Goal: Task Accomplishment & Management: Manage account settings

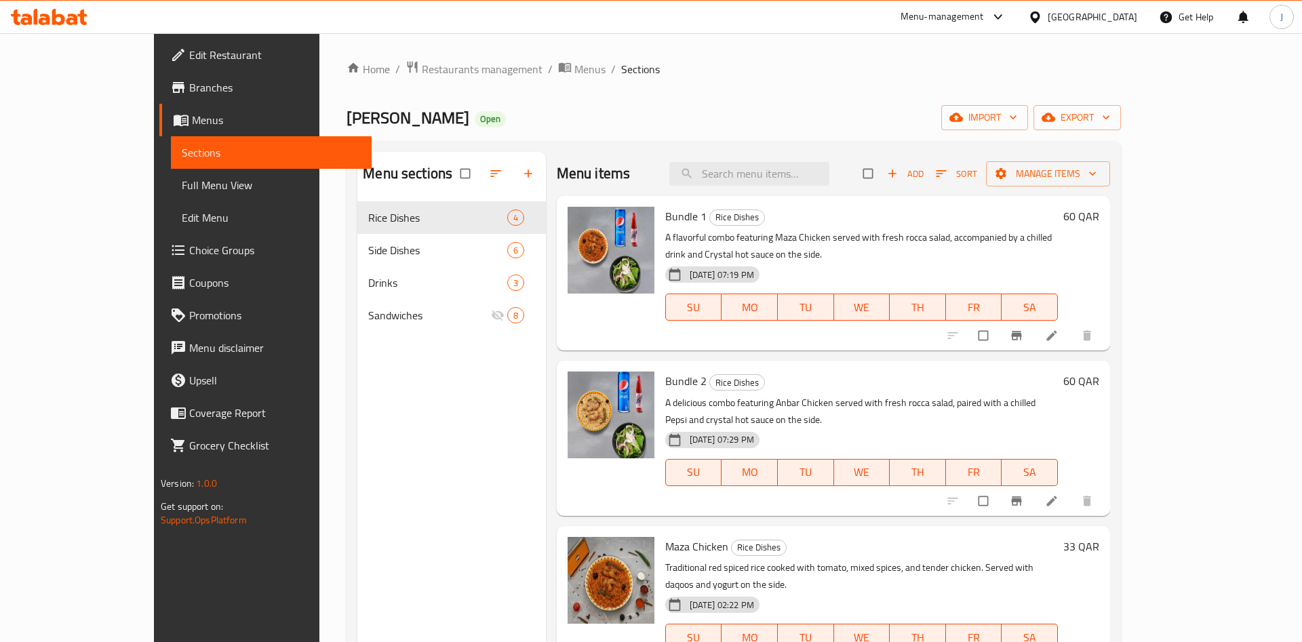
click at [503, 71] on ol "Home / Restaurants management / Menus / Sections" at bounding box center [734, 69] width 775 height 18
click at [574, 63] on span "Menus" at bounding box center [589, 69] width 31 height 16
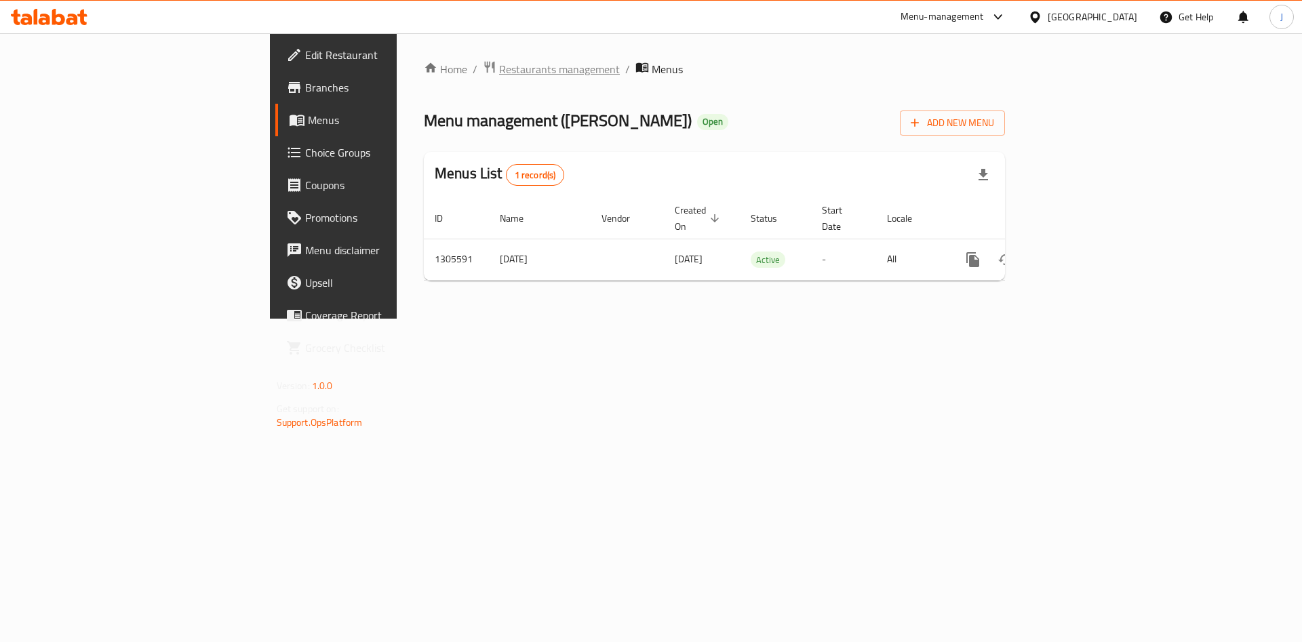
click at [499, 71] on span "Restaurants management" at bounding box center [559, 69] width 121 height 16
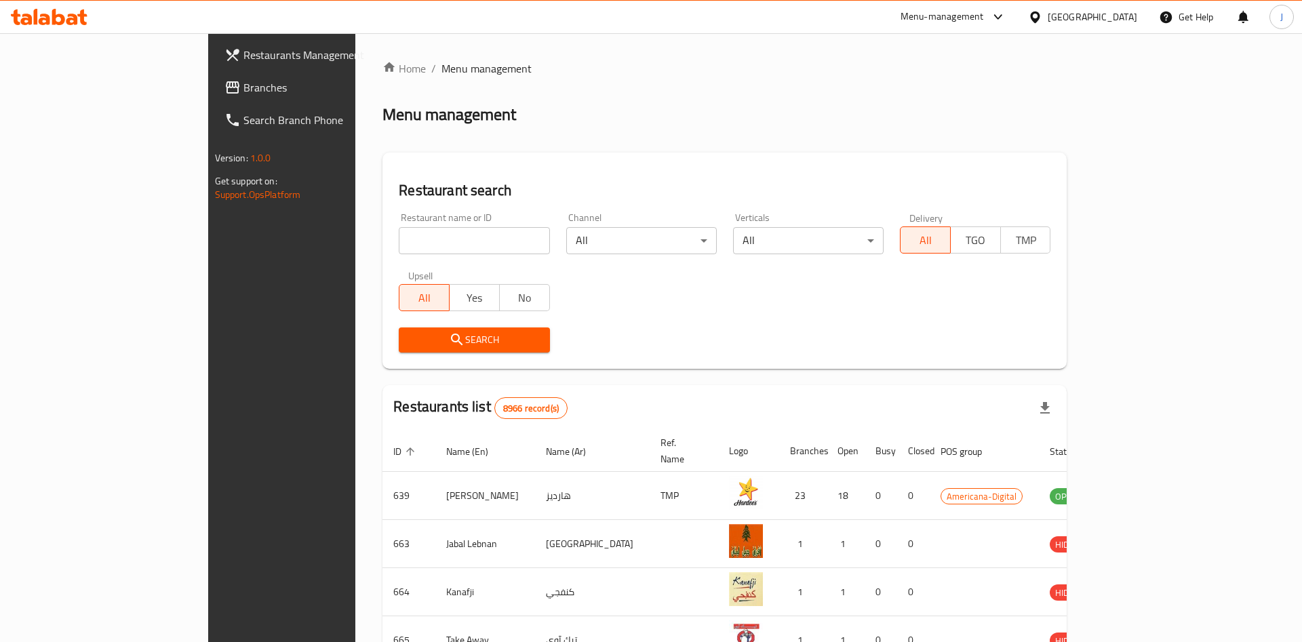
drag, startPoint x: 303, startPoint y: 257, endPoint x: 306, endPoint y: 243, distance: 13.8
click at [391, 244] on div "Restaurant name or ID Restaurant name or ID" at bounding box center [474, 234] width 167 height 58
click at [399, 243] on input "search" at bounding box center [474, 240] width 151 height 27
paste input "772954"
click at [391, 355] on div "Search" at bounding box center [474, 339] width 167 height 41
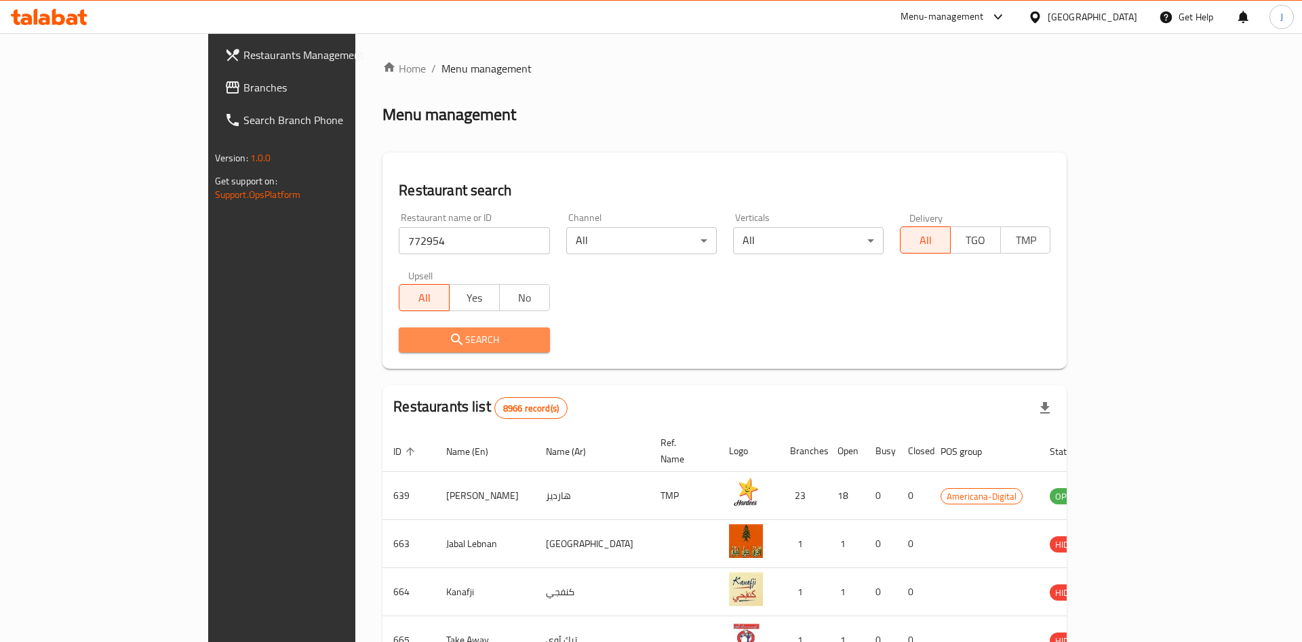
click at [449, 338] on icon "submit" at bounding box center [457, 340] width 16 height 16
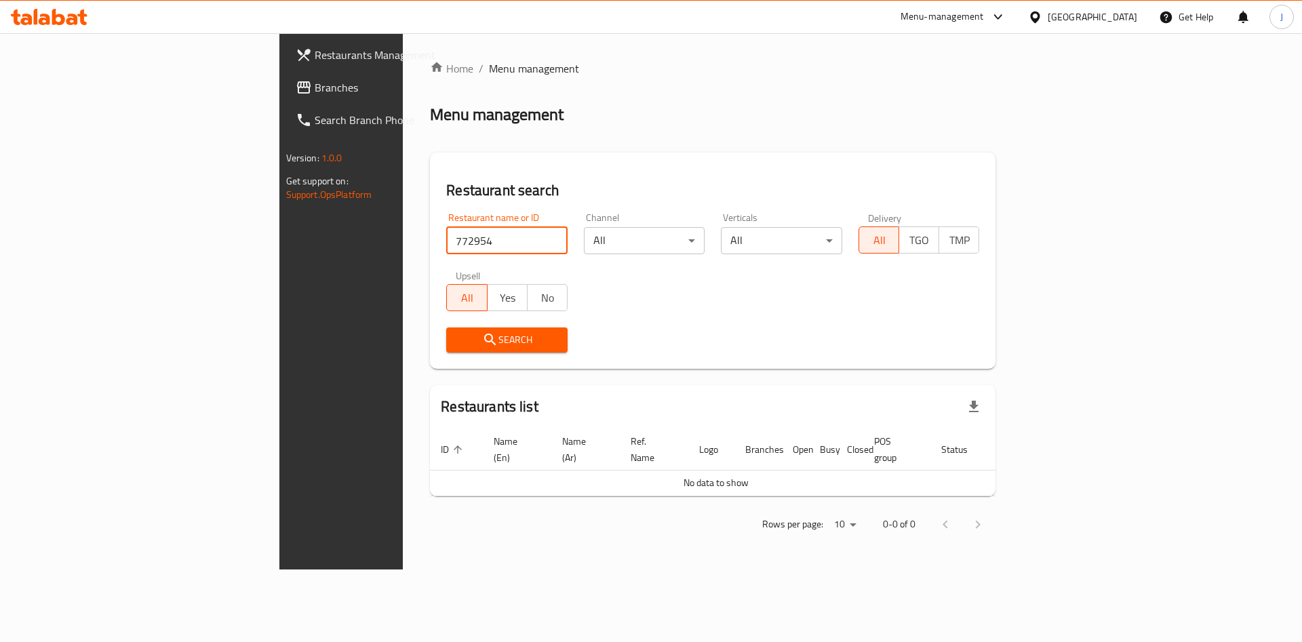
click at [446, 248] on input "772954" at bounding box center [506, 240] width 121 height 27
paste input "Nugsa, Al Wukair"
click at [482, 341] on icon "submit" at bounding box center [490, 340] width 16 height 16
click at [482, 335] on icon "submit" at bounding box center [490, 340] width 16 height 16
drag, startPoint x: 300, startPoint y: 242, endPoint x: 377, endPoint y: 249, distance: 77.6
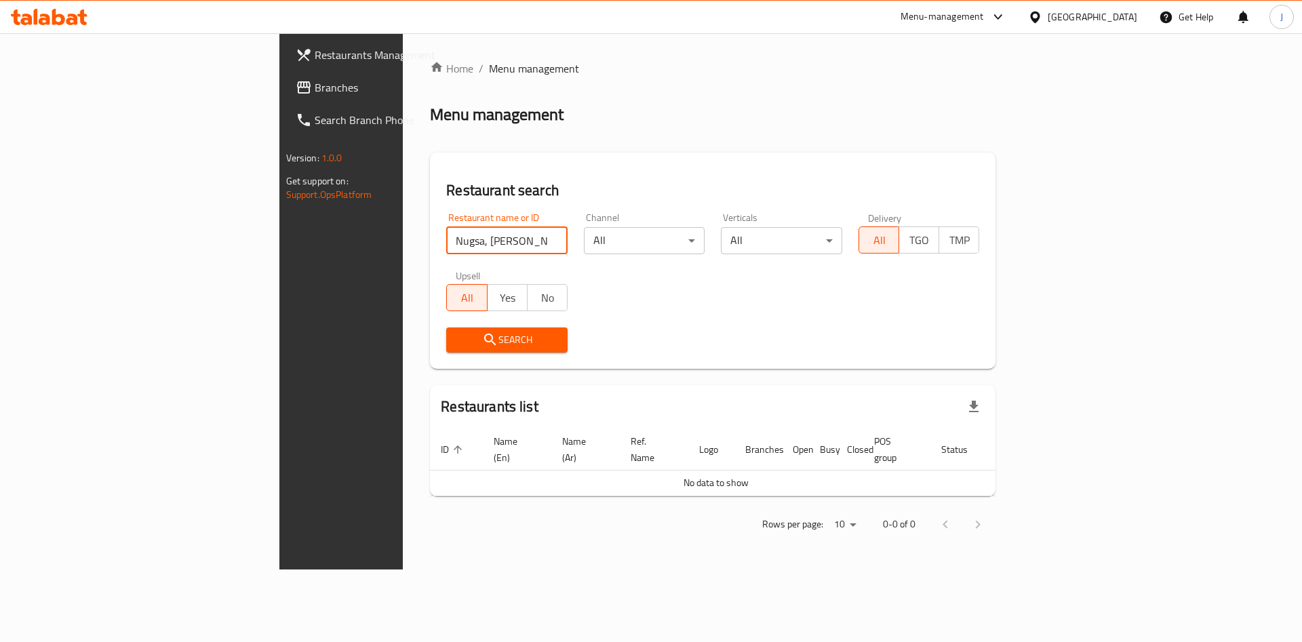
click at [446, 249] on input "Nugsa, Al Wukair" at bounding box center [506, 240] width 121 height 27
type input "Nugsa"
click button "Search" at bounding box center [506, 340] width 121 height 25
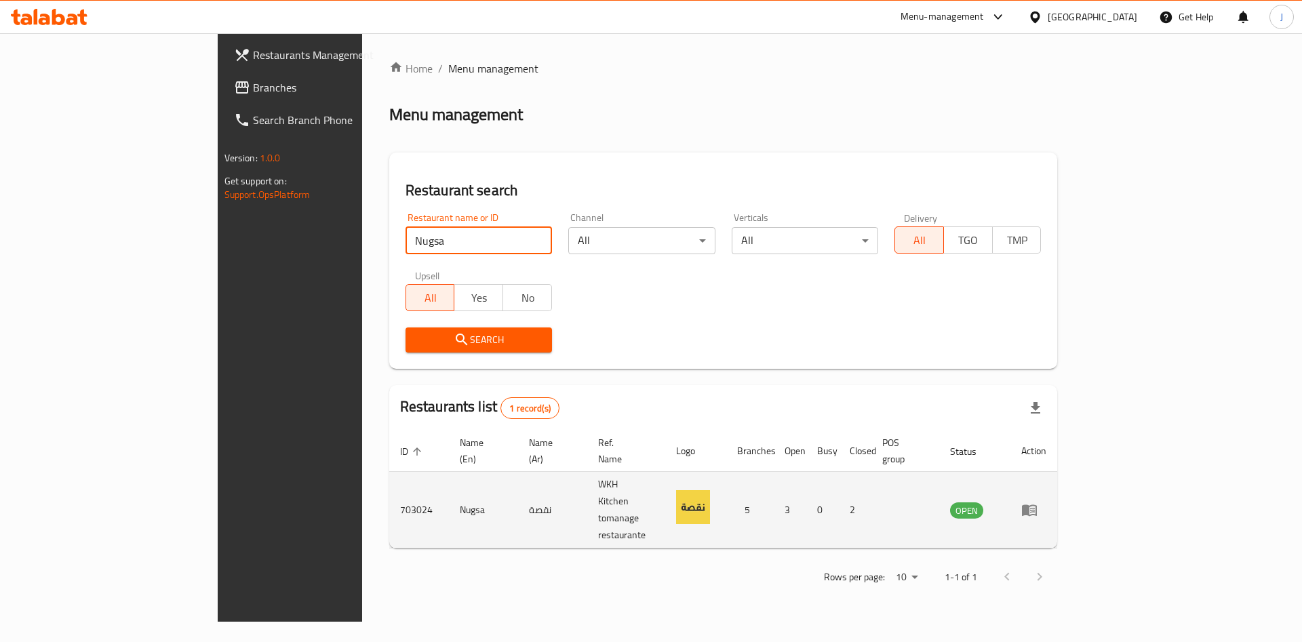
click at [1037, 505] on icon "enhanced table" at bounding box center [1029, 511] width 15 height 12
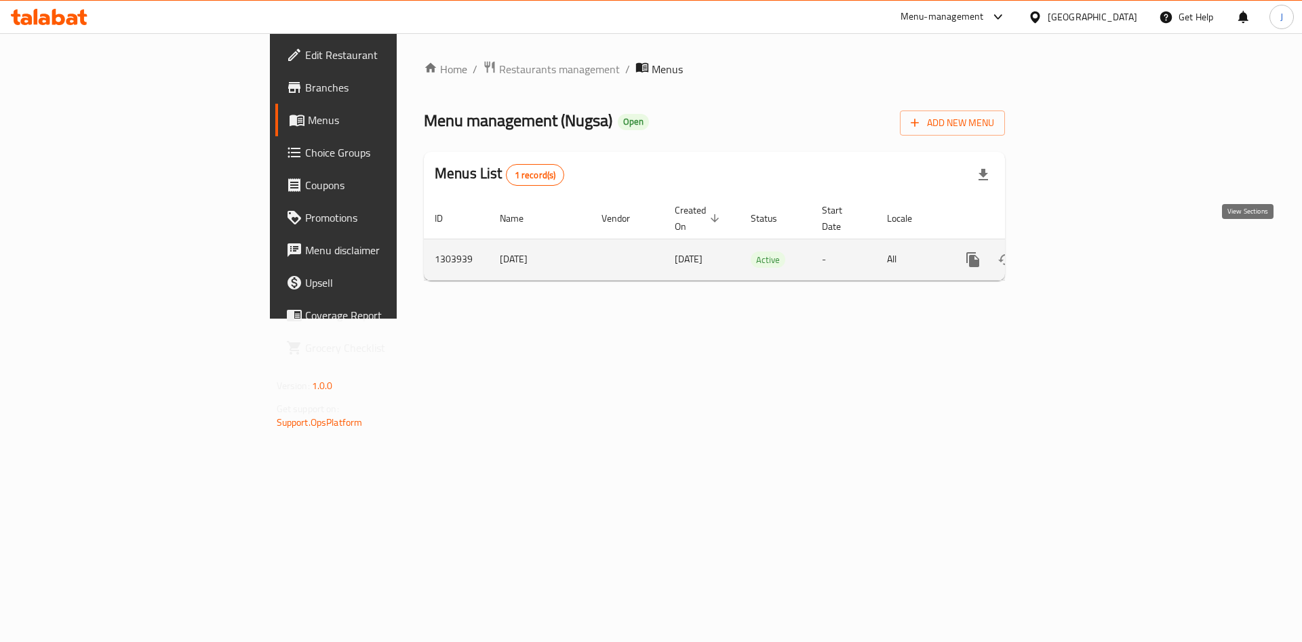
click at [1087, 253] on link "enhanced table" at bounding box center [1071, 259] width 33 height 33
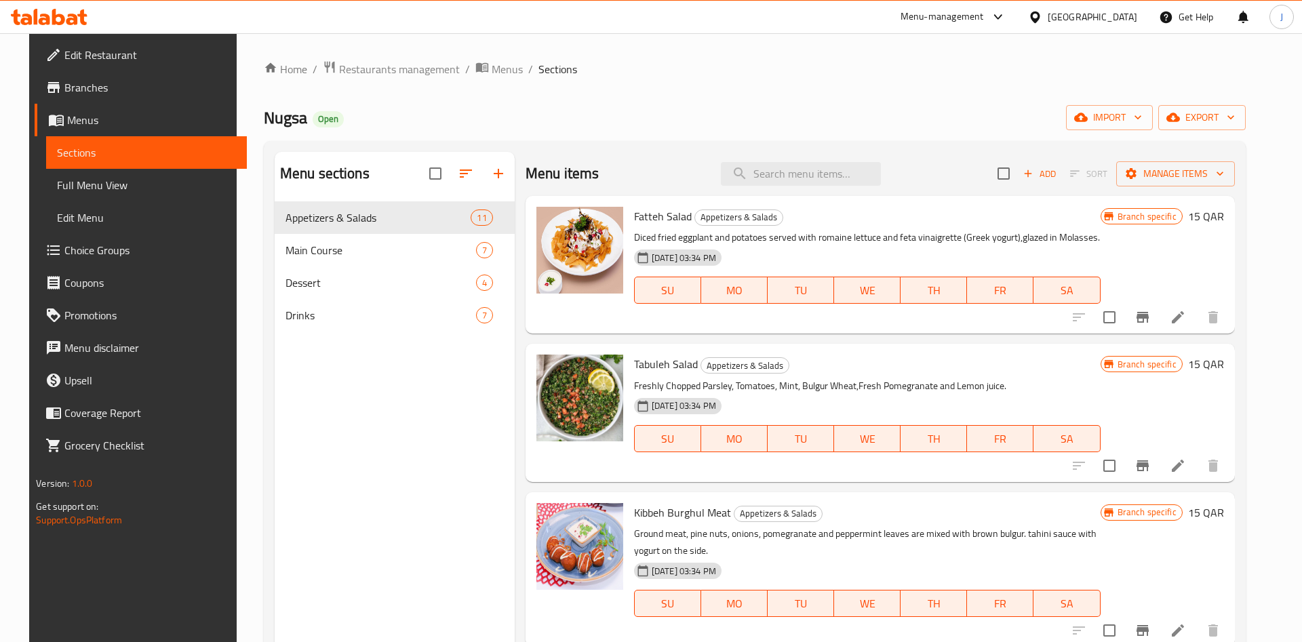
click at [81, 98] on link "Branches" at bounding box center [141, 87] width 212 height 33
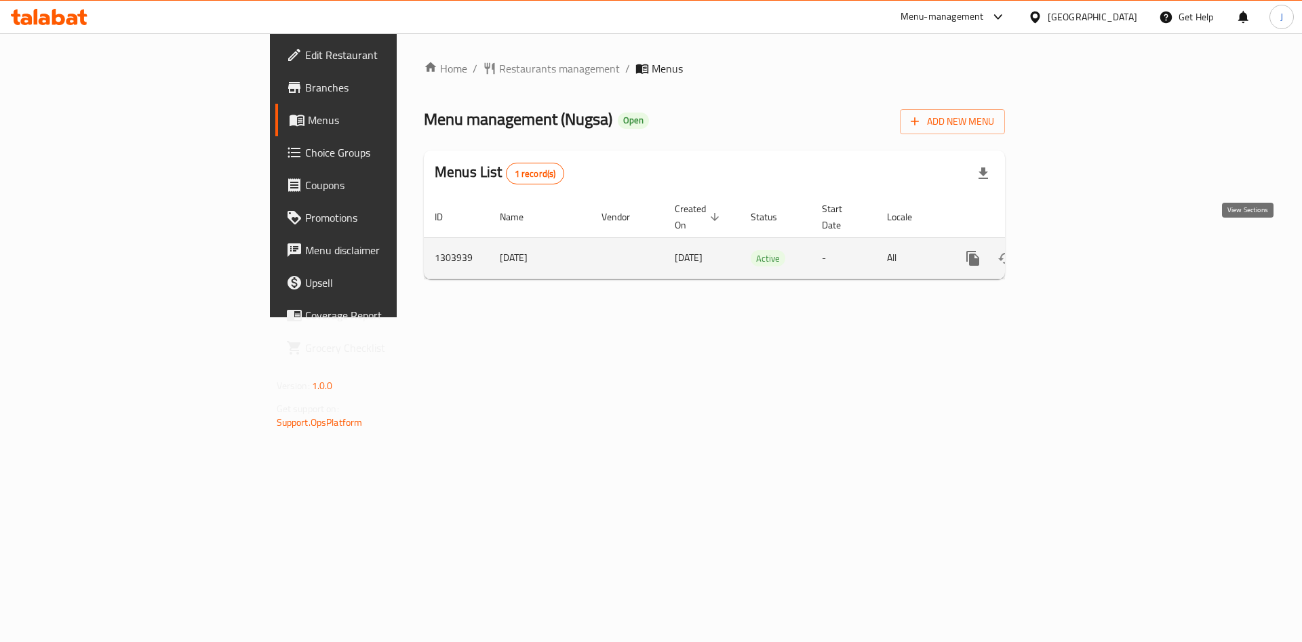
click at [1079, 250] on icon "enhanced table" at bounding box center [1071, 258] width 16 height 16
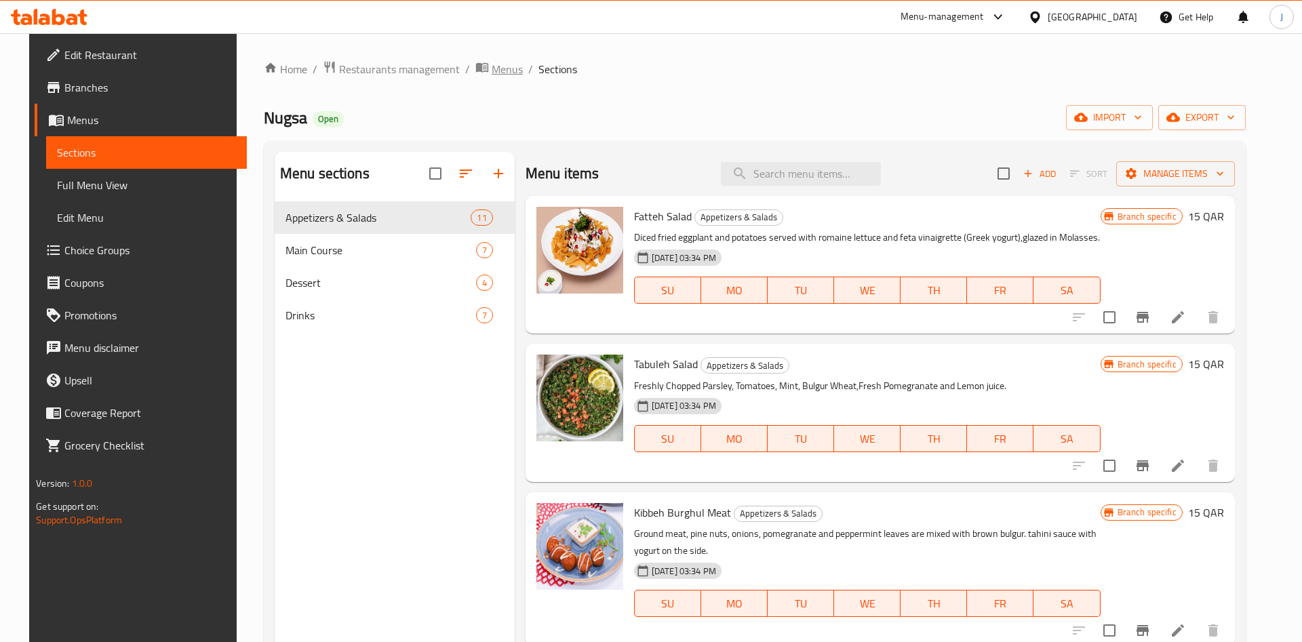
click at [492, 72] on span "Menus" at bounding box center [507, 69] width 31 height 16
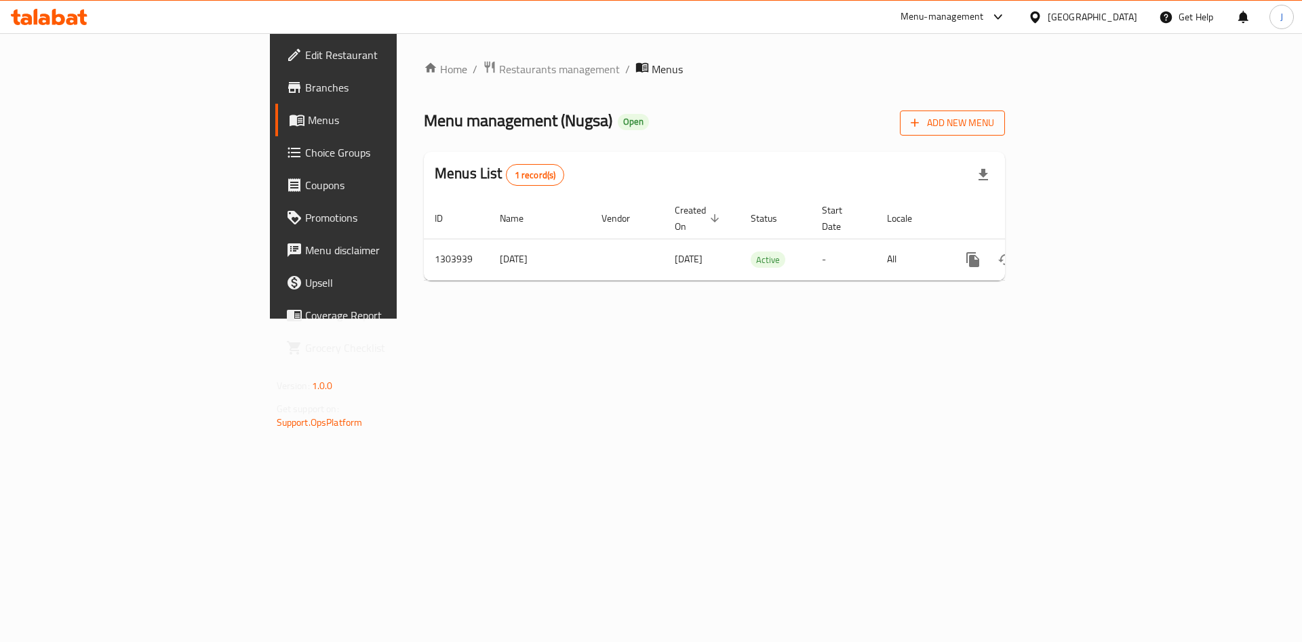
click at [994, 123] on span "Add New Menu" at bounding box center [952, 123] width 83 height 17
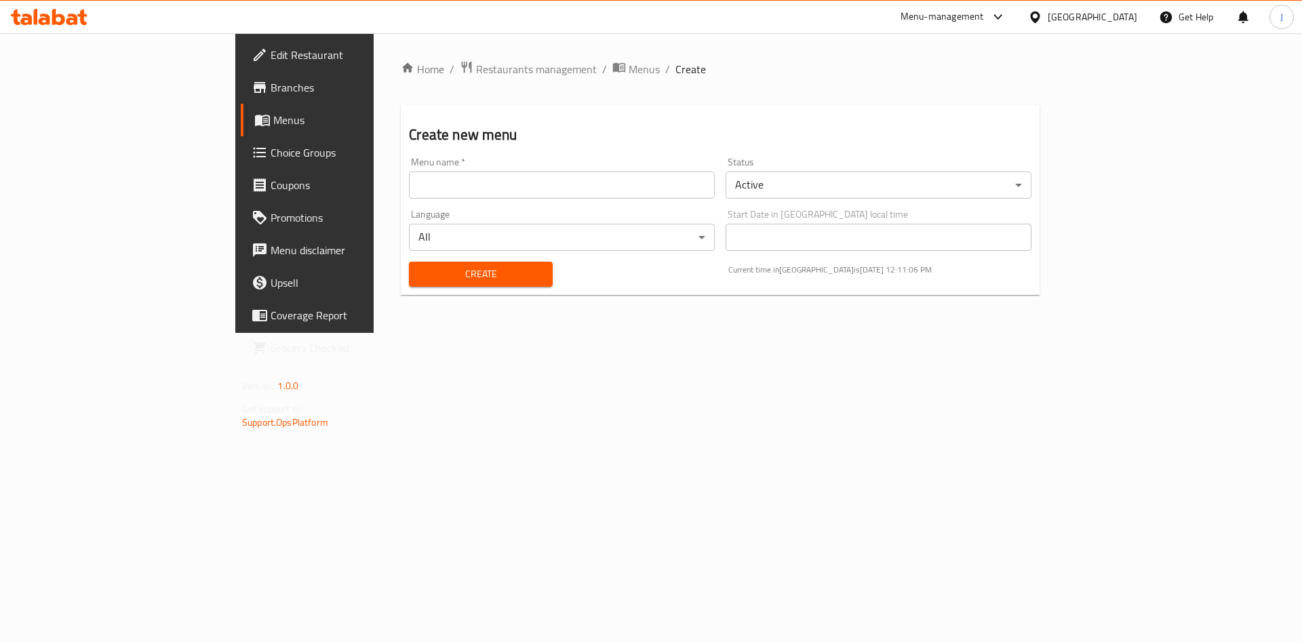
click at [409, 196] on input "text" at bounding box center [562, 185] width 306 height 27
type input "Test Menu"
click at [409, 270] on button "Create" at bounding box center [480, 274] width 143 height 25
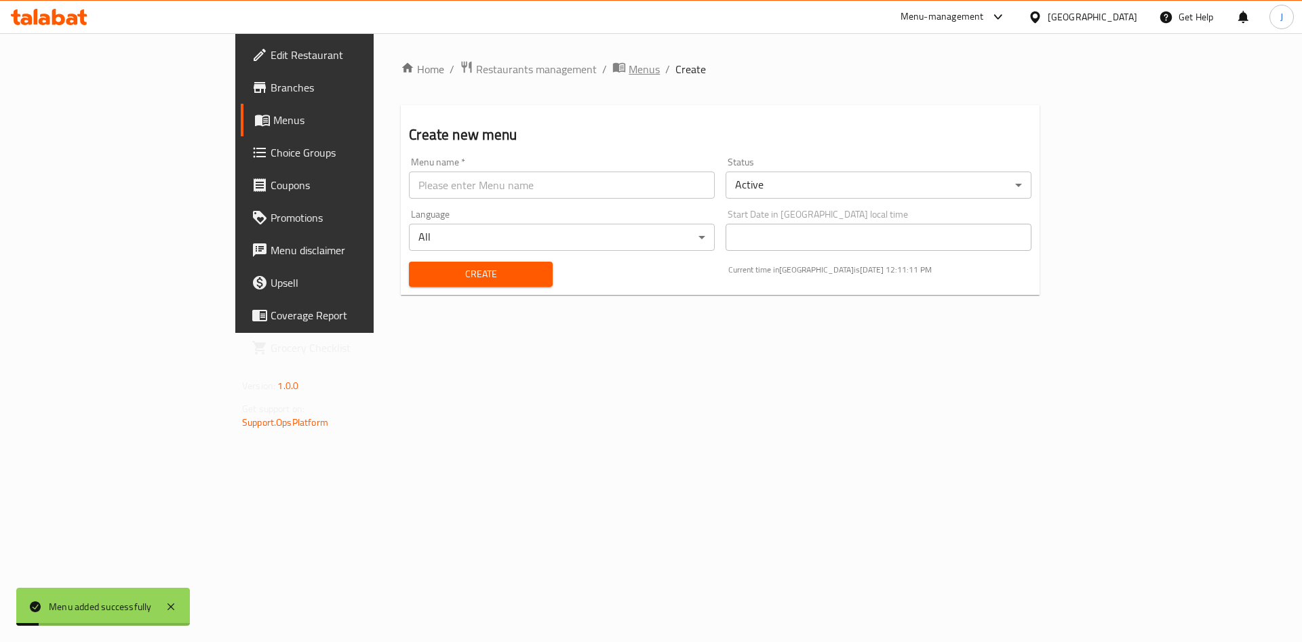
click at [629, 71] on span "Menus" at bounding box center [644, 69] width 31 height 16
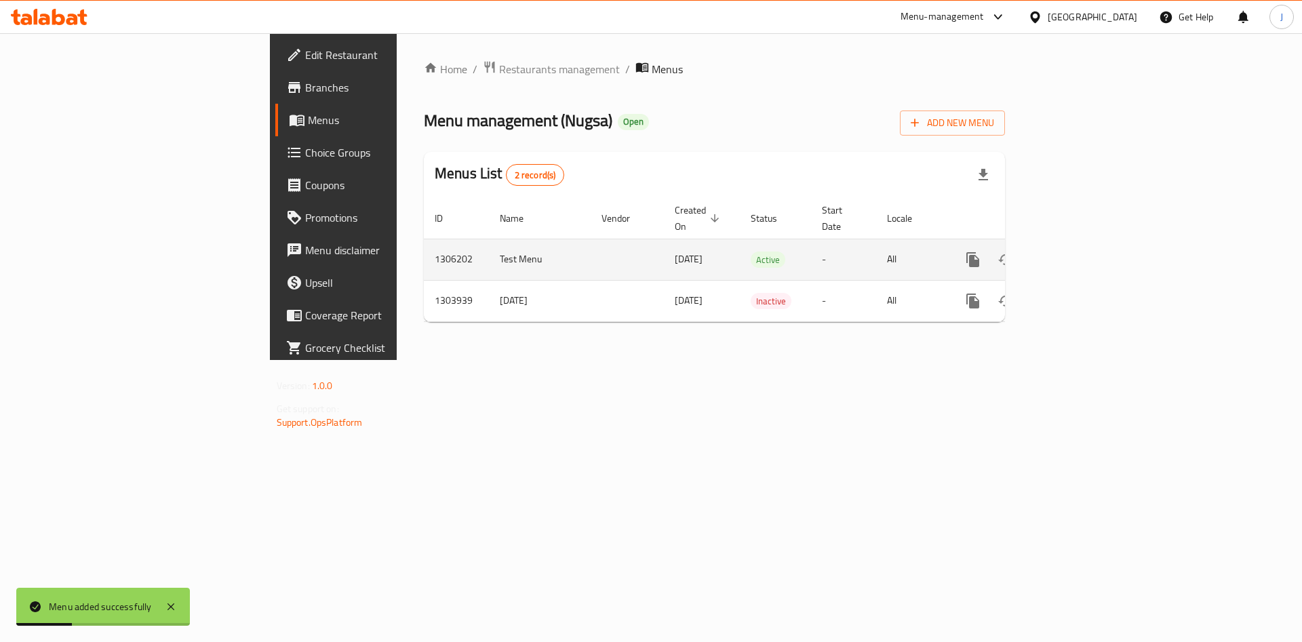
click at [740, 239] on td "Active" at bounding box center [775, 259] width 71 height 41
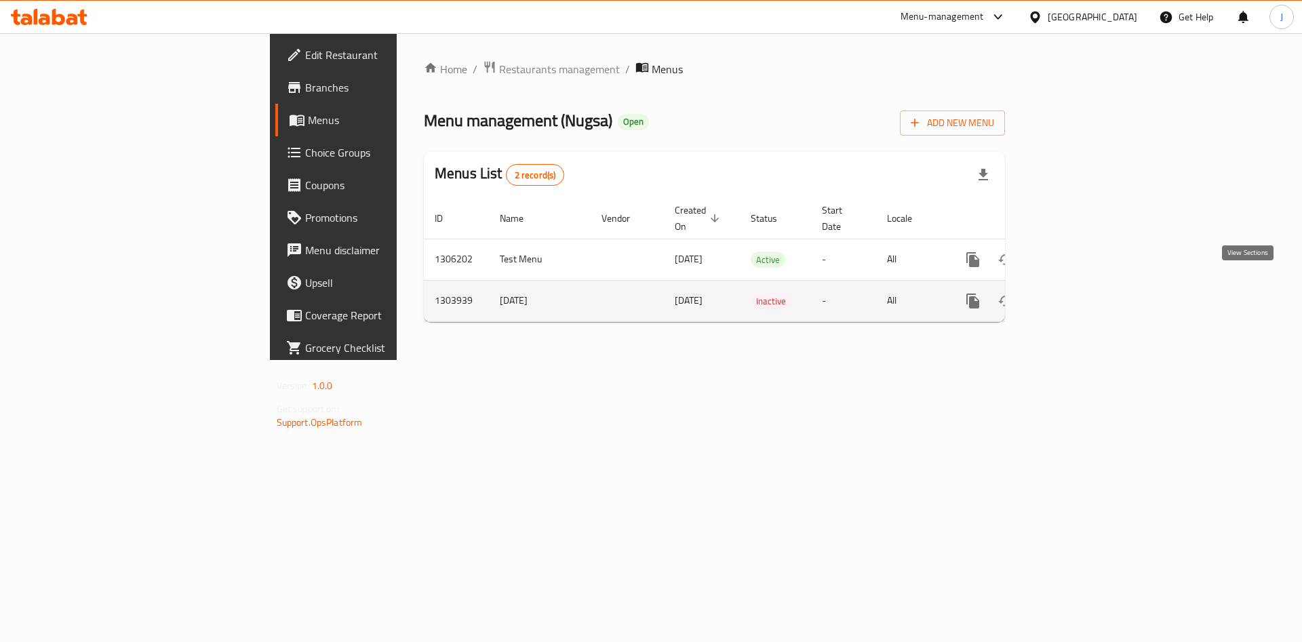
click at [1087, 294] on link "enhanced table" at bounding box center [1071, 301] width 33 height 33
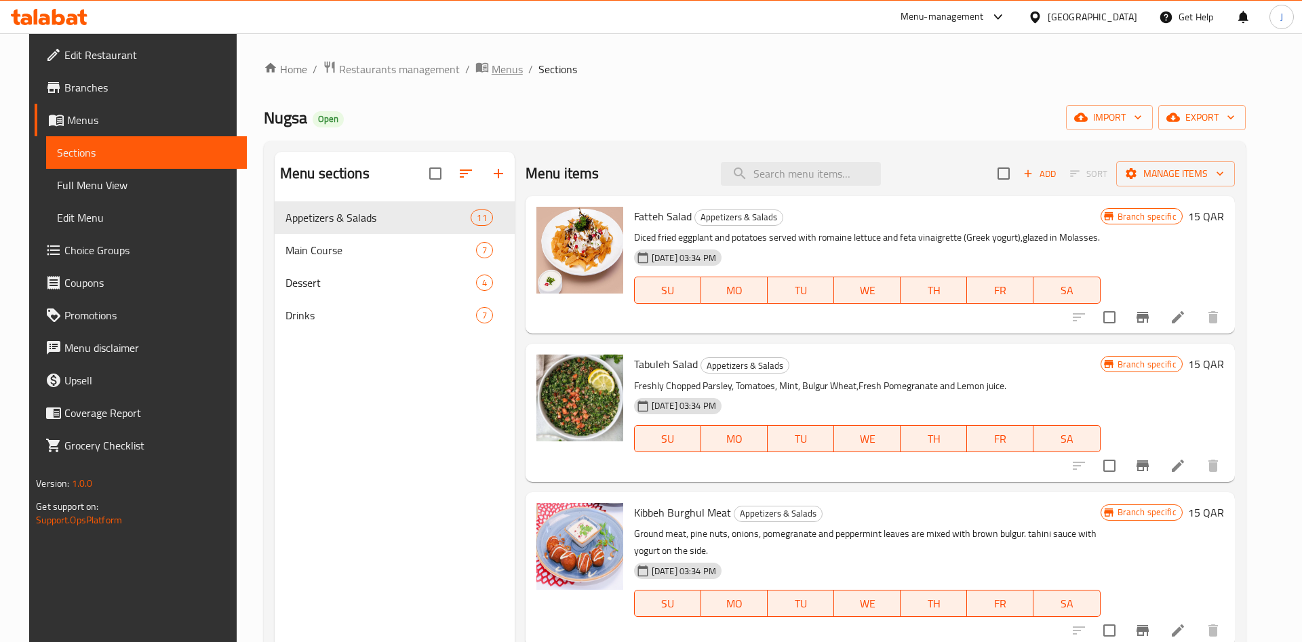
click at [492, 70] on span "Menus" at bounding box center [507, 69] width 31 height 16
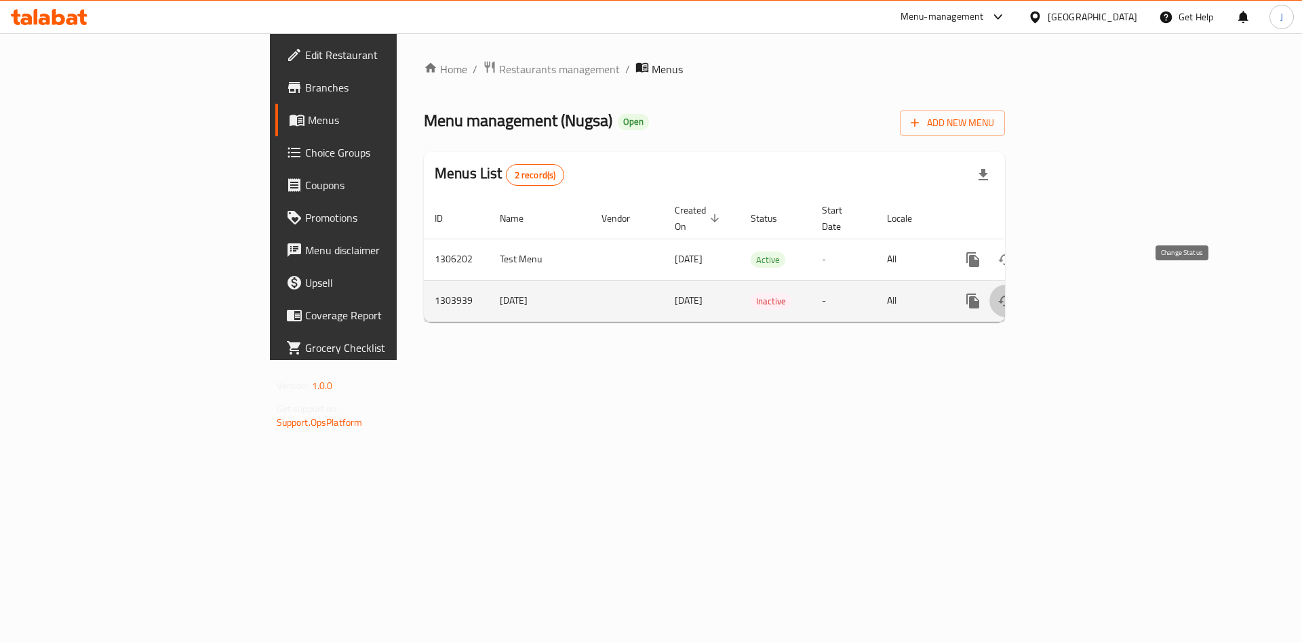
click at [1014, 293] on icon "enhanced table" at bounding box center [1006, 301] width 16 height 16
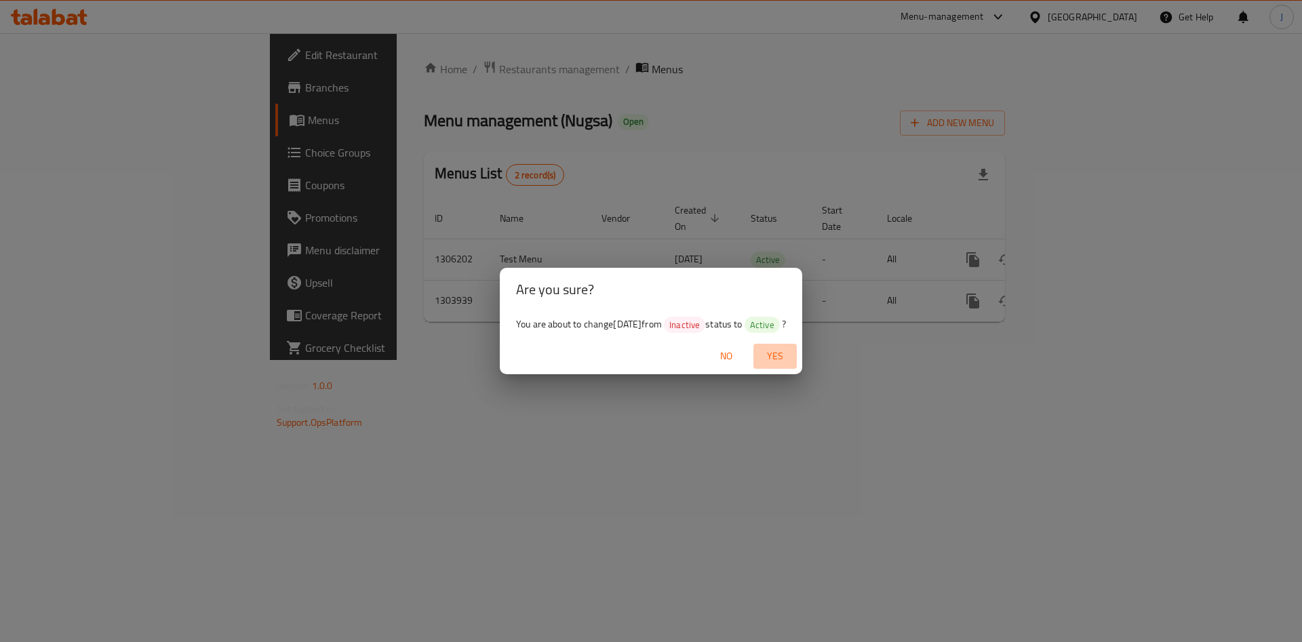
click at [792, 354] on span "Yes" at bounding box center [775, 356] width 33 height 17
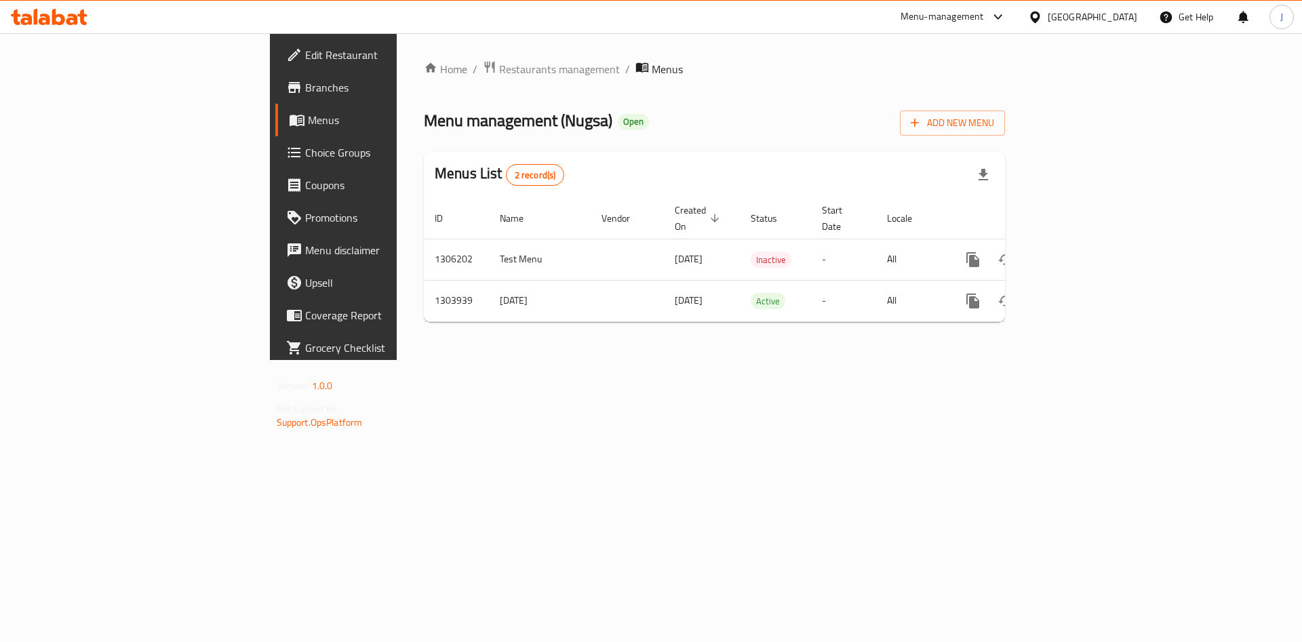
click at [305, 85] on span "Branches" at bounding box center [391, 87] width 172 height 16
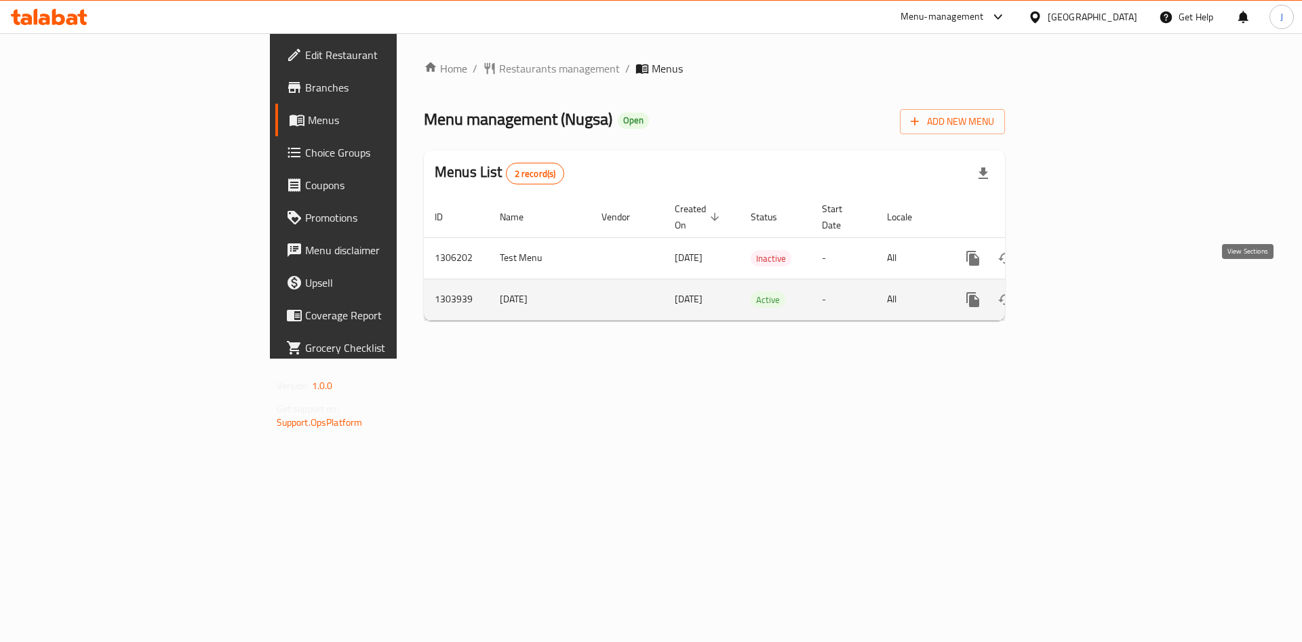
click at [1079, 292] on icon "enhanced table" at bounding box center [1071, 300] width 16 height 16
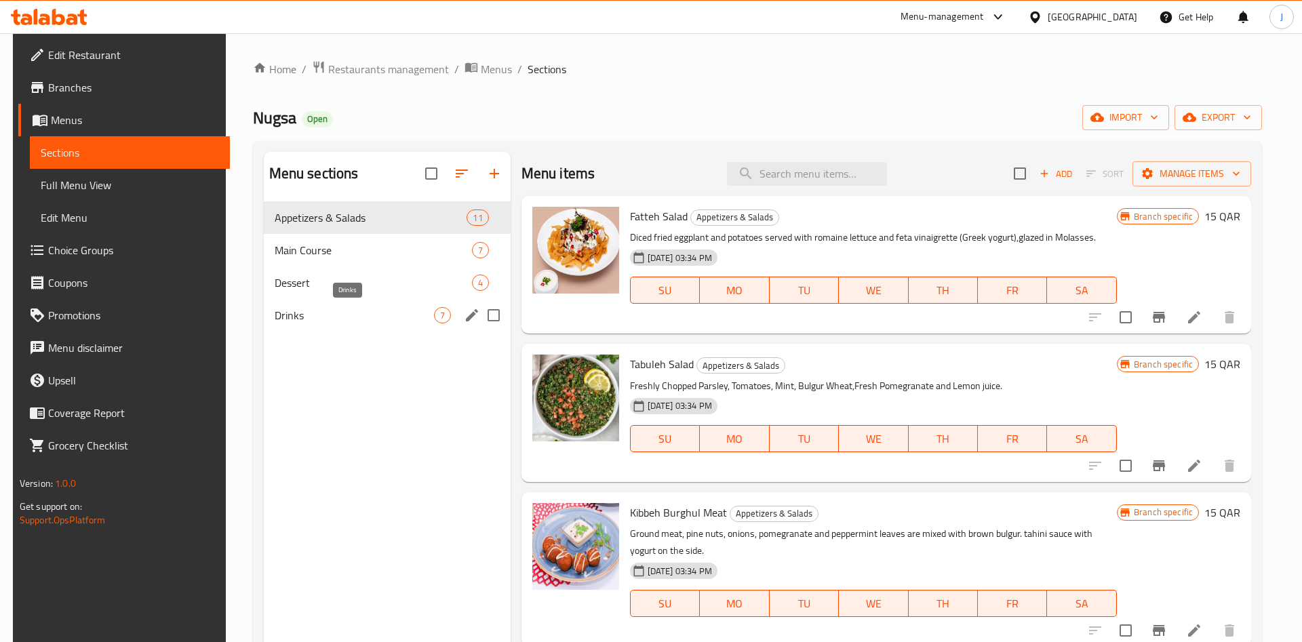
drag, startPoint x: 288, startPoint y: 279, endPoint x: 295, endPoint y: 312, distance: 33.4
click at [295, 312] on div "Appetizers & Salads 11 Main Course 7 Dessert 4 Drinks 7" at bounding box center [387, 266] width 247 height 130
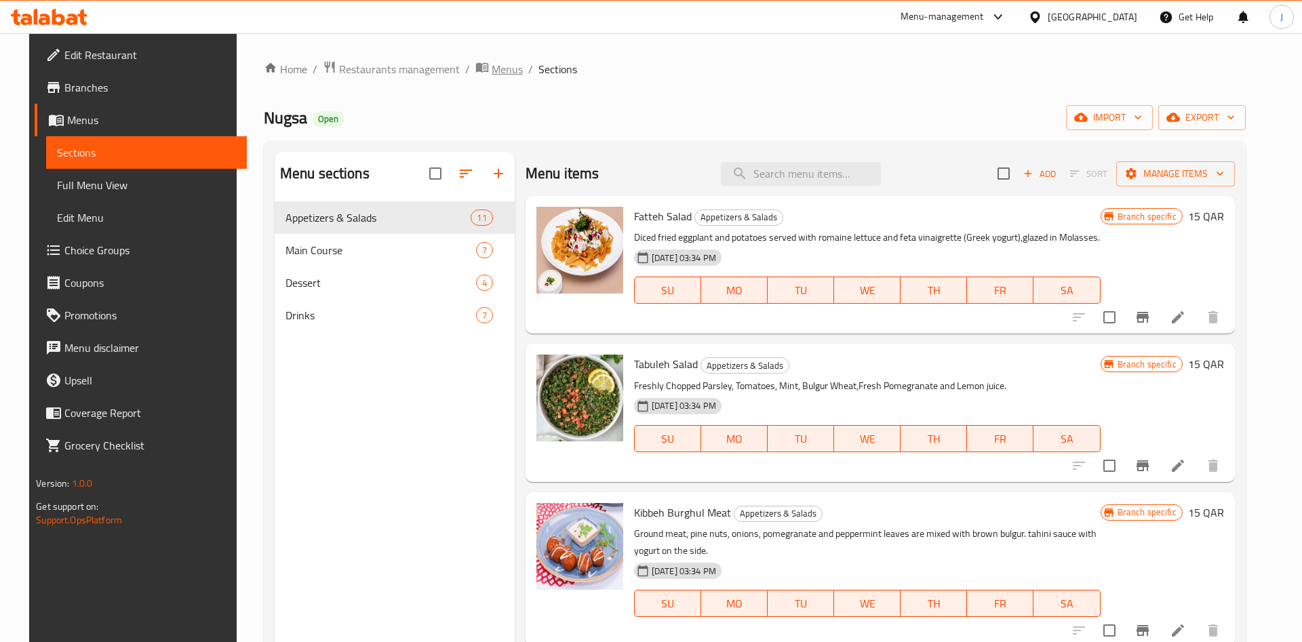
click at [492, 71] on span "Menus" at bounding box center [507, 69] width 31 height 16
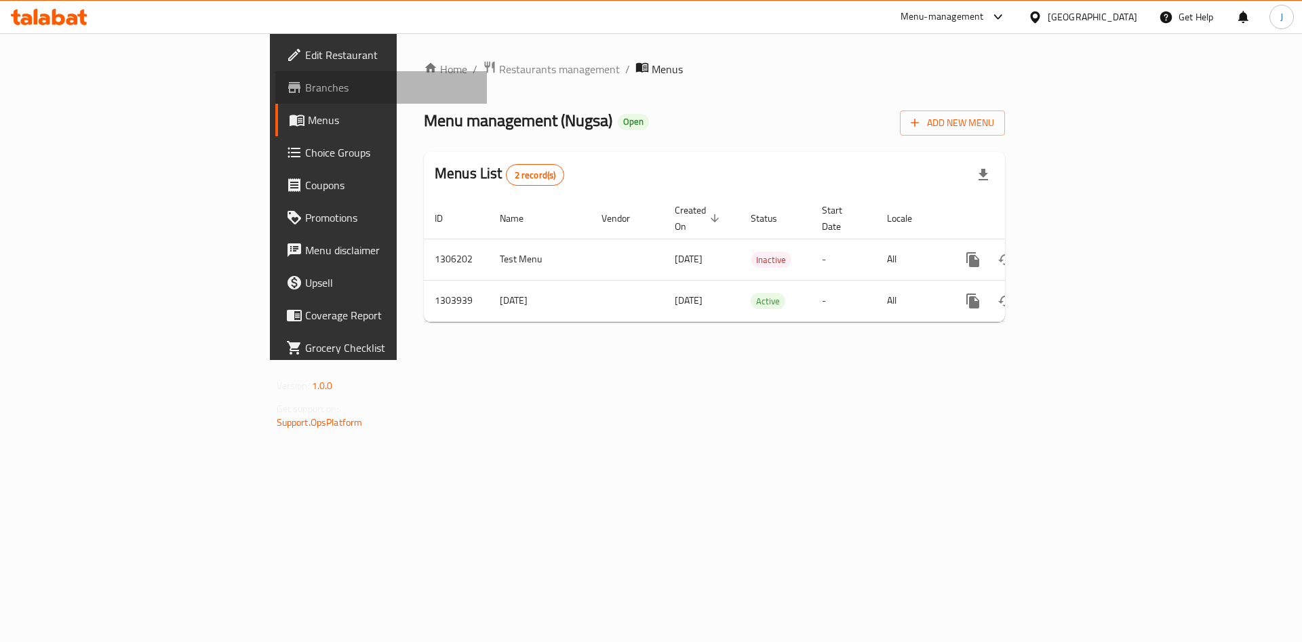
click at [305, 89] on span "Branches" at bounding box center [391, 87] width 172 height 16
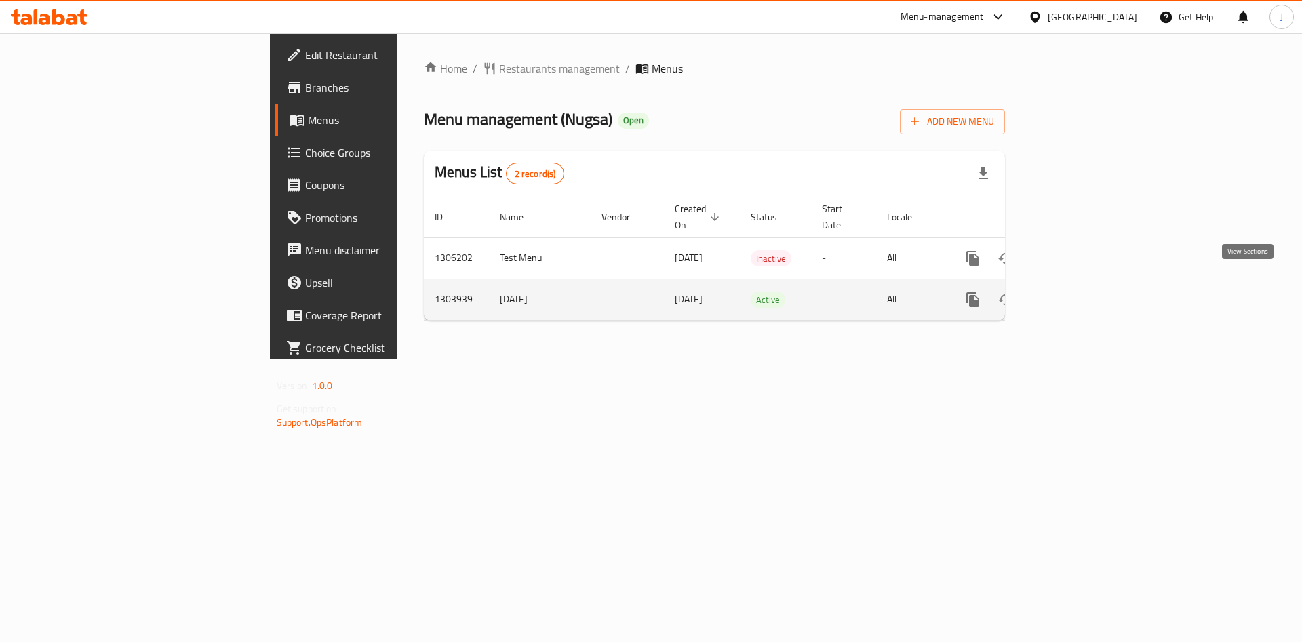
click at [1077, 294] on icon "enhanced table" at bounding box center [1071, 300] width 12 height 12
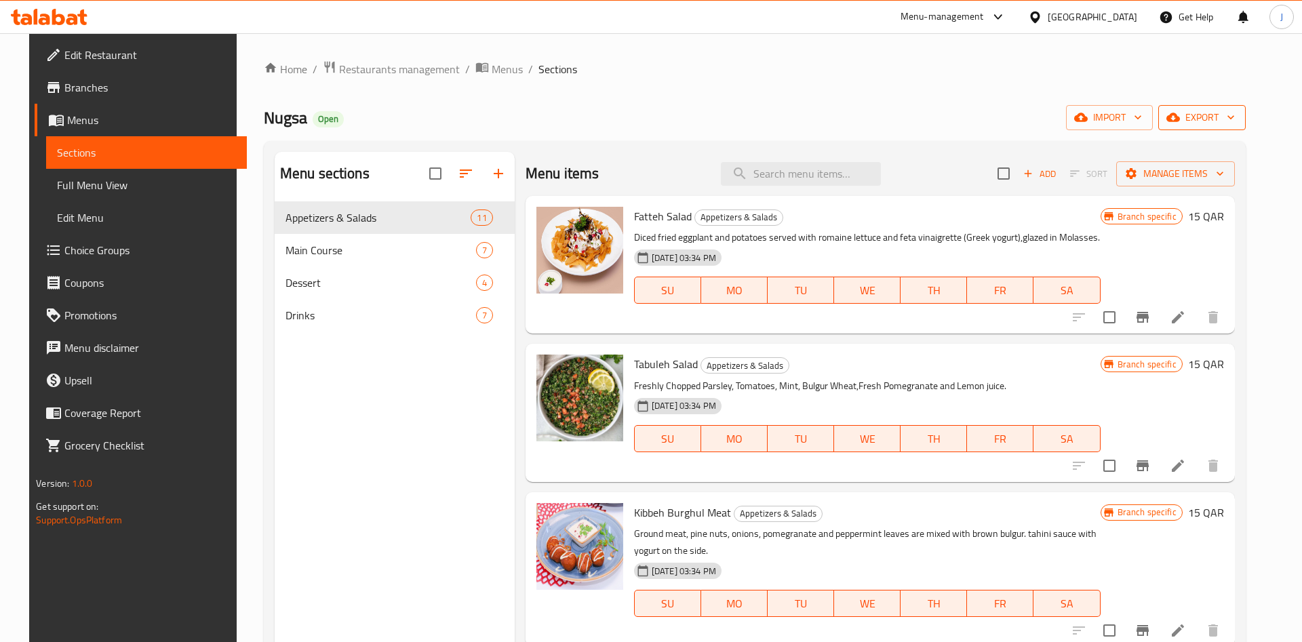
click at [1215, 130] on button "export" at bounding box center [1201, 117] width 87 height 25
click at [1237, 147] on span "Export Menu" at bounding box center [1227, 151] width 111 height 16
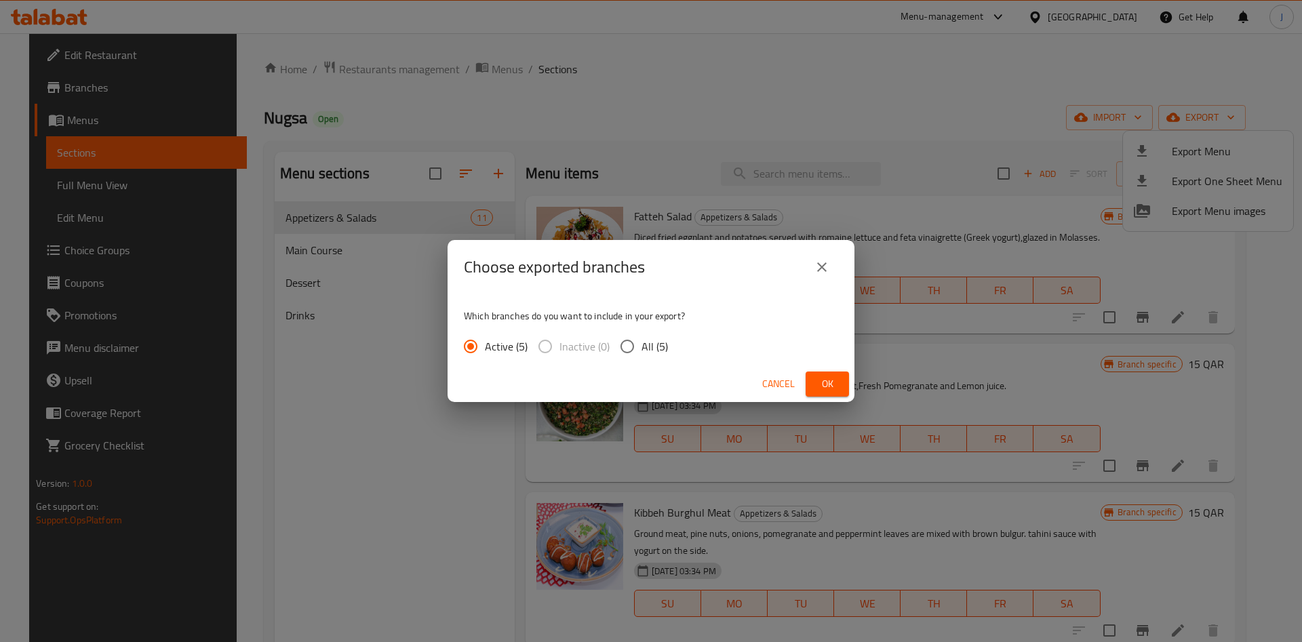
click at [771, 381] on span "Cancel" at bounding box center [778, 384] width 33 height 17
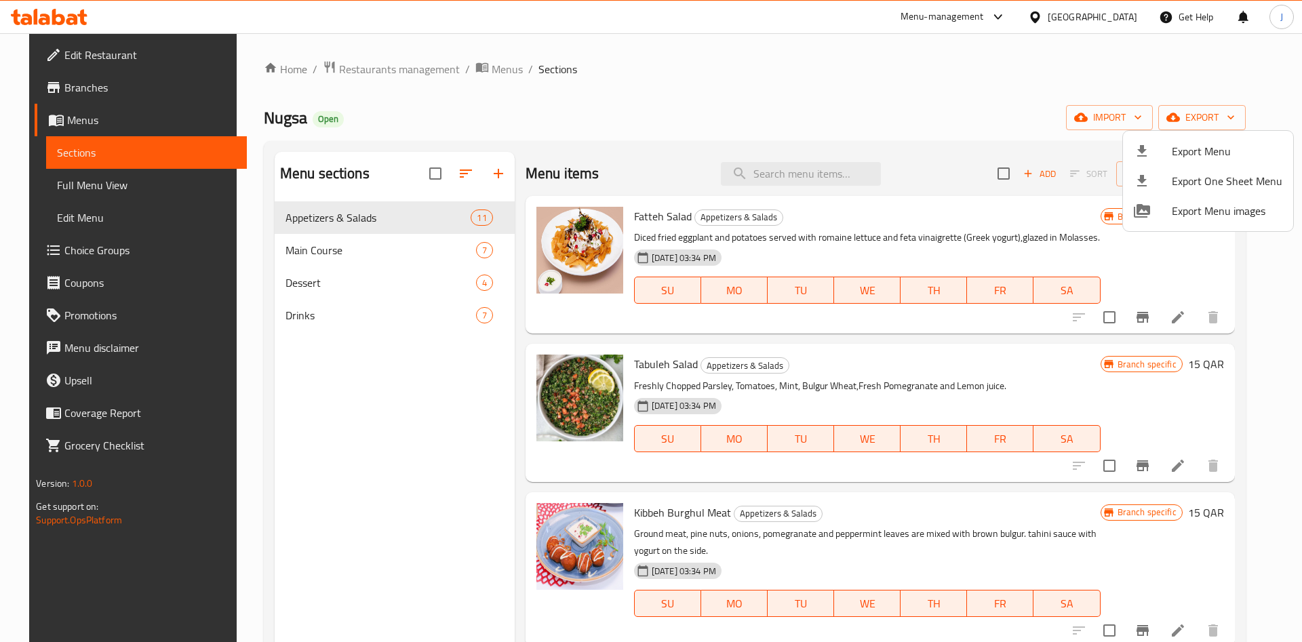
click at [1171, 162] on li "Export Menu" at bounding box center [1208, 151] width 170 height 30
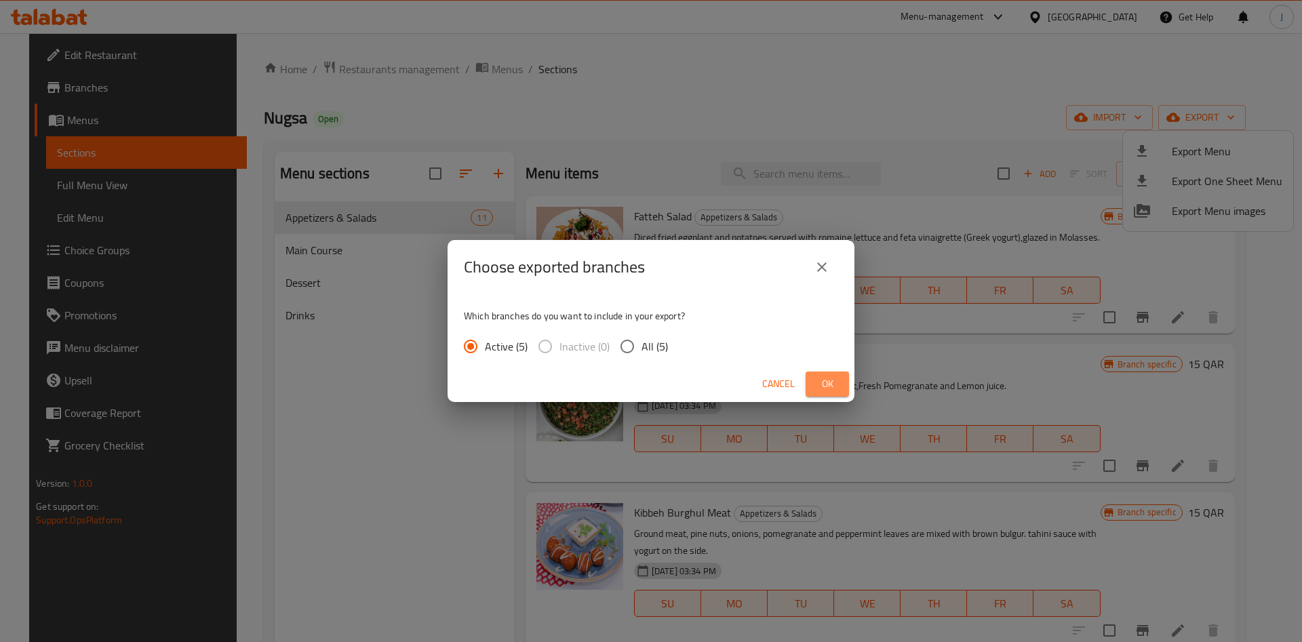
click at [817, 393] on button "Ok" at bounding box center [827, 384] width 43 height 25
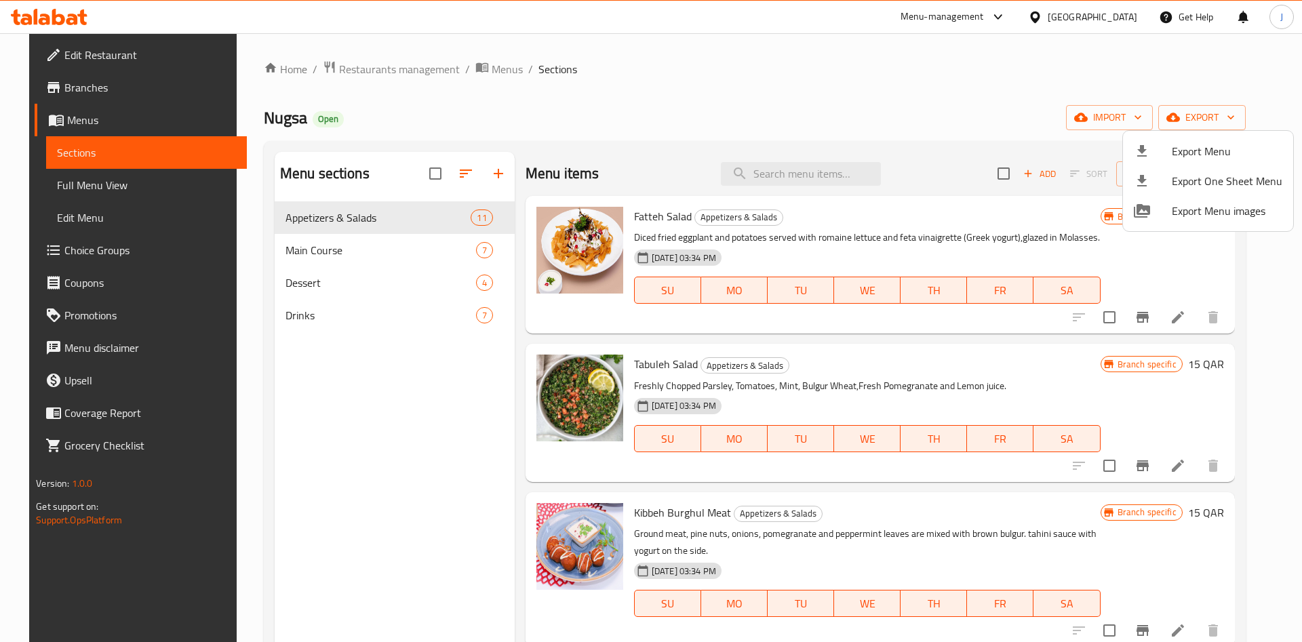
click at [1274, 83] on div at bounding box center [651, 321] width 1302 height 642
click at [1235, 115] on span "export" at bounding box center [1202, 117] width 66 height 17
click at [1213, 205] on span "Export Menu images" at bounding box center [1227, 211] width 111 height 16
click at [98, 90] on div at bounding box center [651, 321] width 1302 height 642
click at [64, 79] on span "Branches" at bounding box center [150, 87] width 172 height 16
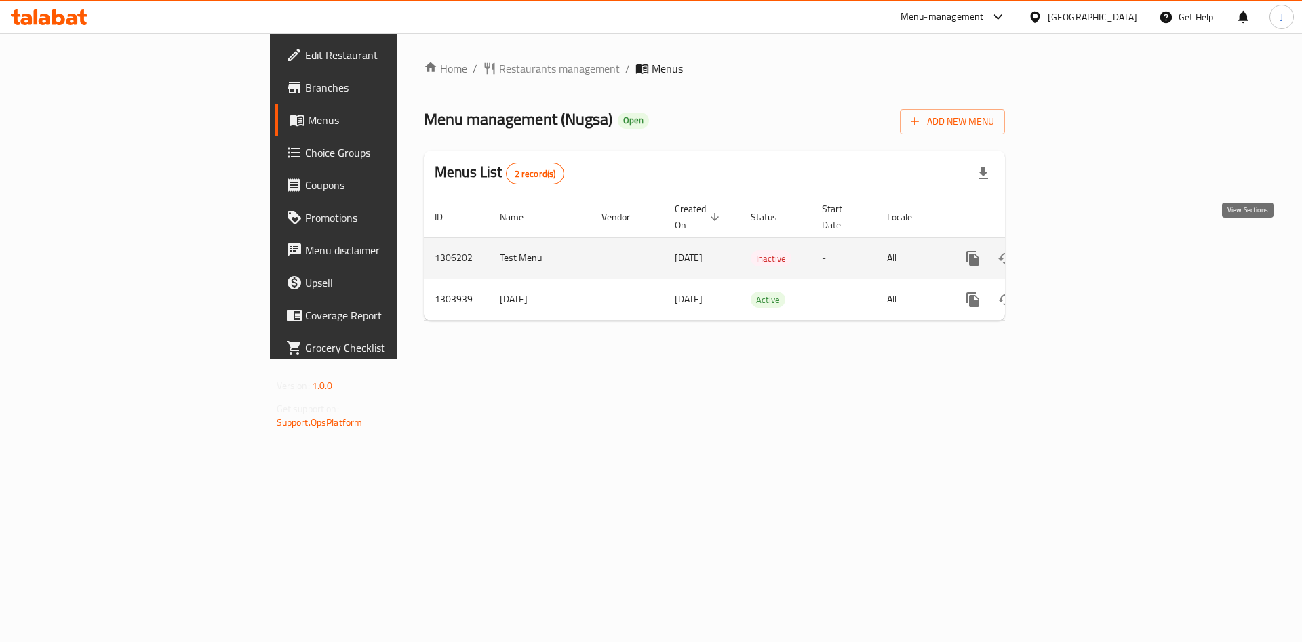
click at [1079, 250] on icon "enhanced table" at bounding box center [1071, 258] width 16 height 16
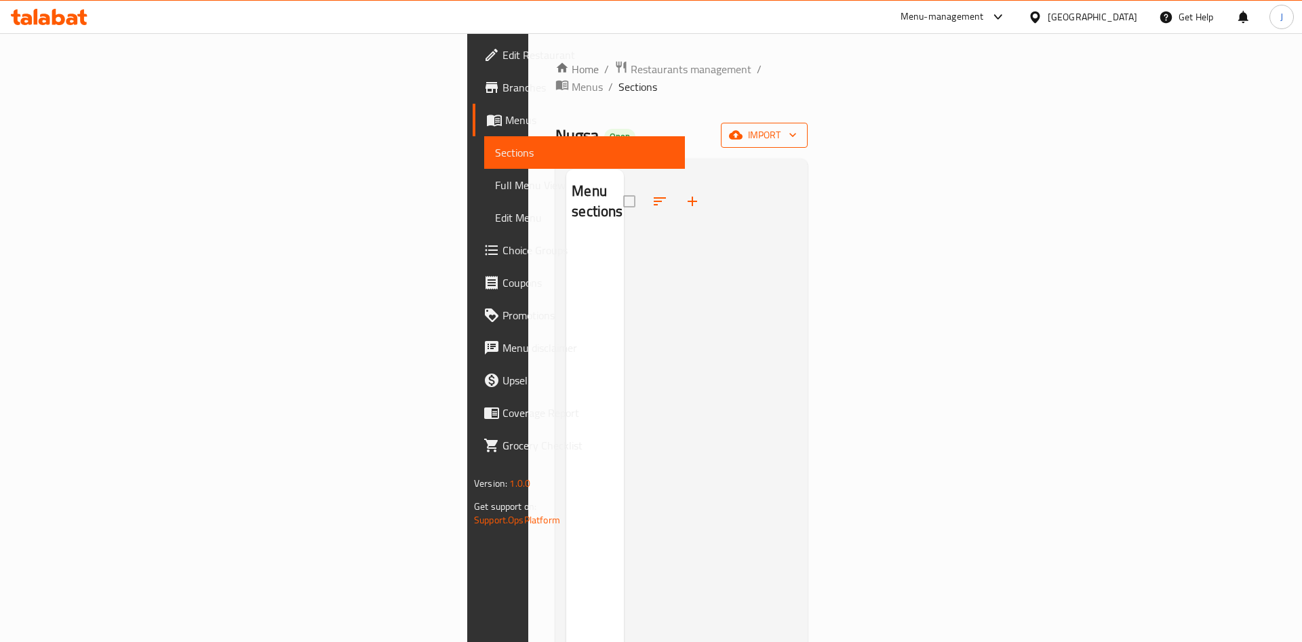
click at [808, 129] on button "import" at bounding box center [764, 135] width 87 height 25
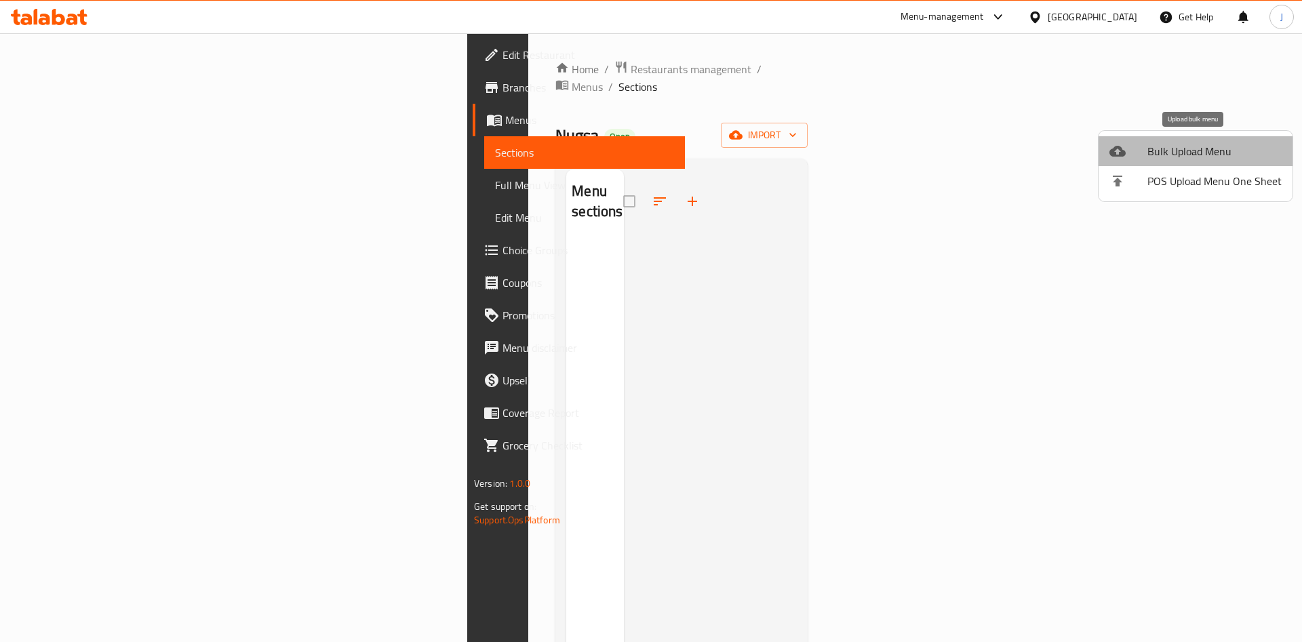
click at [1210, 164] on li "Bulk Upload Menu" at bounding box center [1196, 151] width 194 height 30
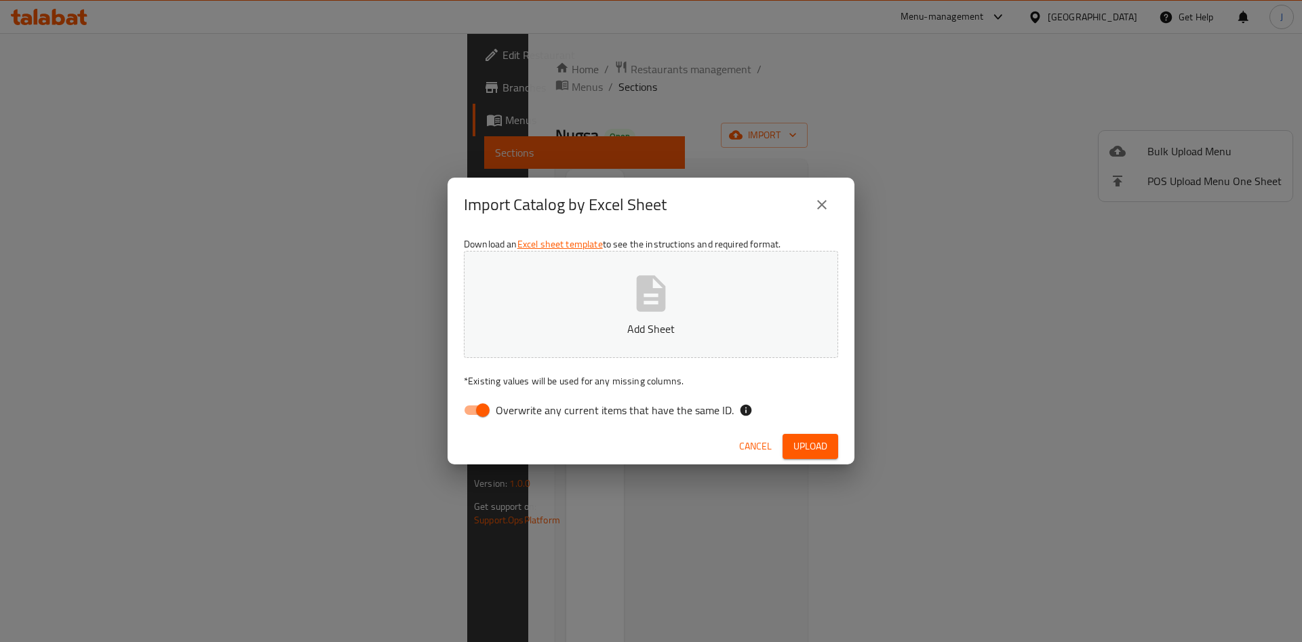
click at [469, 418] on input "Overwrite any current items that have the same ID." at bounding box center [482, 410] width 77 height 26
checkbox input "false"
click at [822, 453] on span "Upload" at bounding box center [811, 446] width 34 height 17
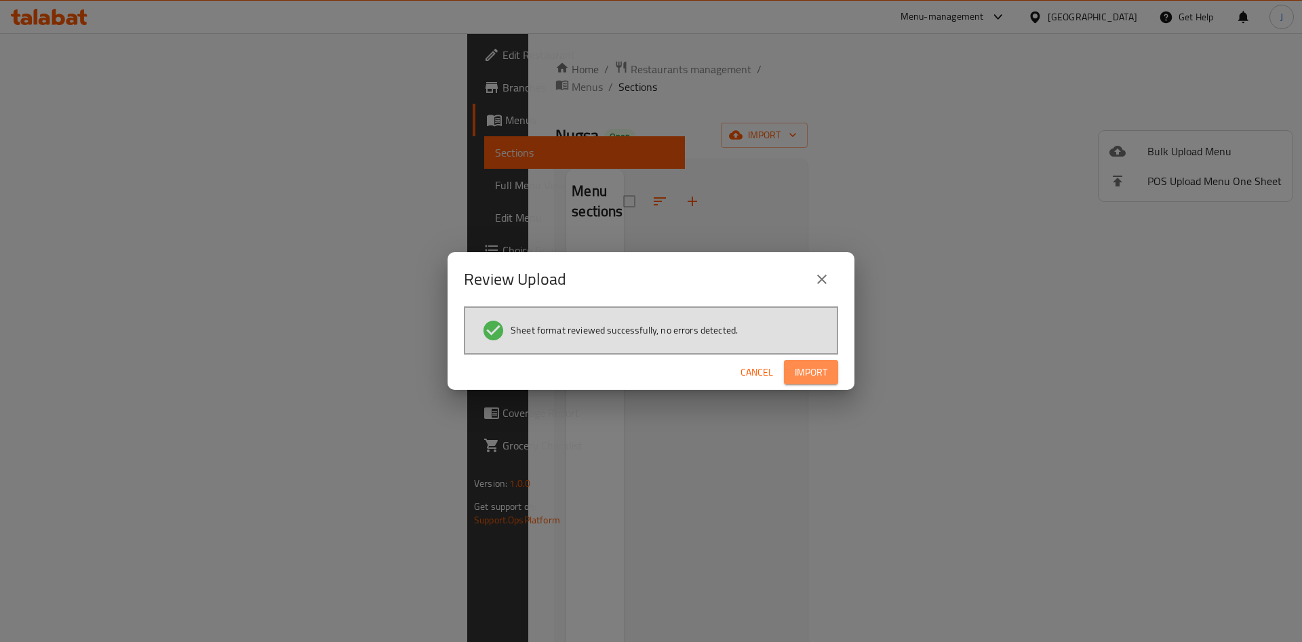
click at [810, 378] on span "Import" at bounding box center [811, 372] width 33 height 17
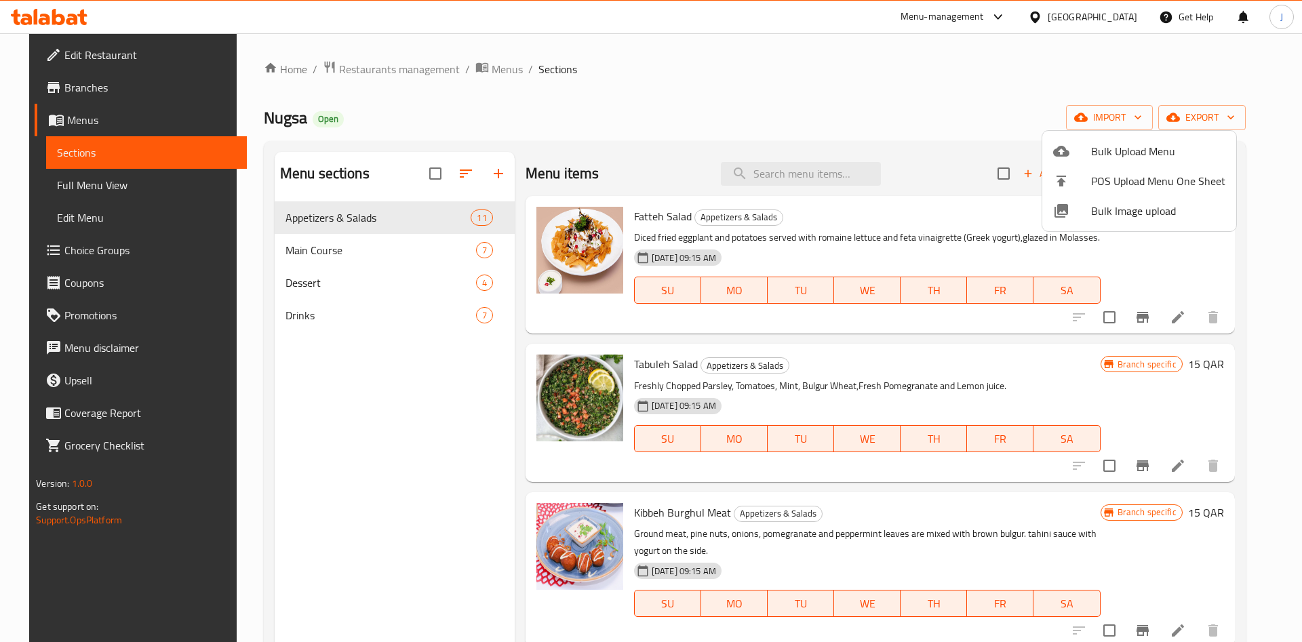
click at [363, 242] on div at bounding box center [651, 321] width 1302 height 642
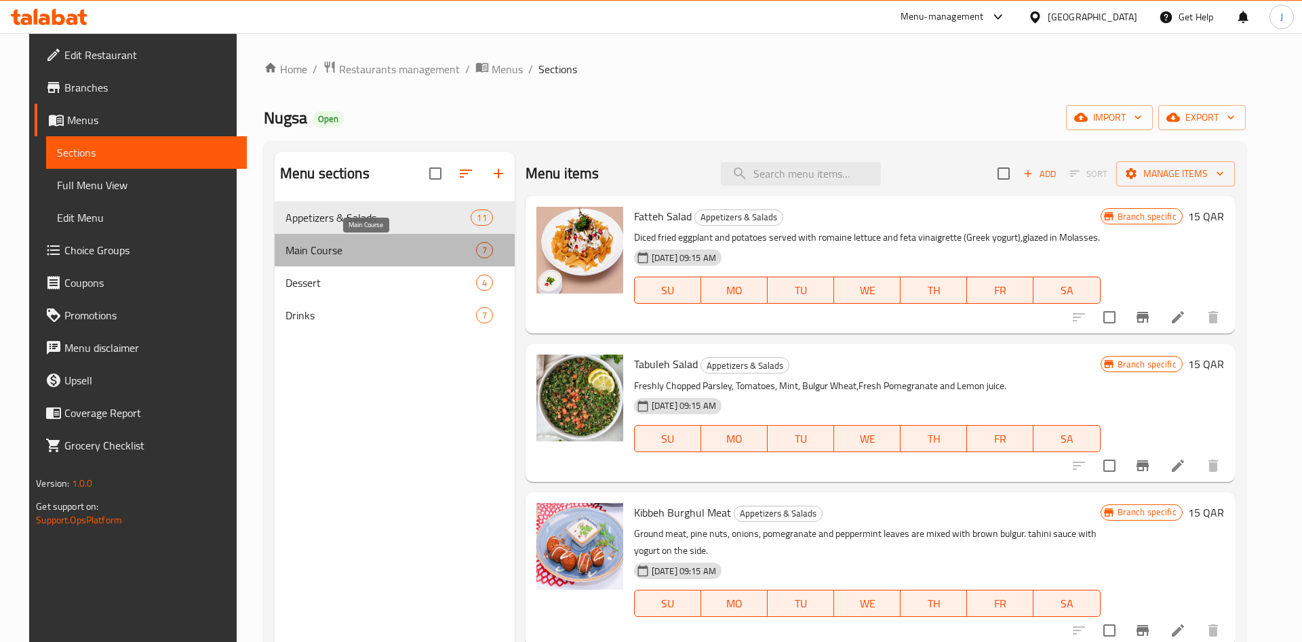
click at [340, 250] on span "Main Course" at bounding box center [381, 250] width 191 height 16
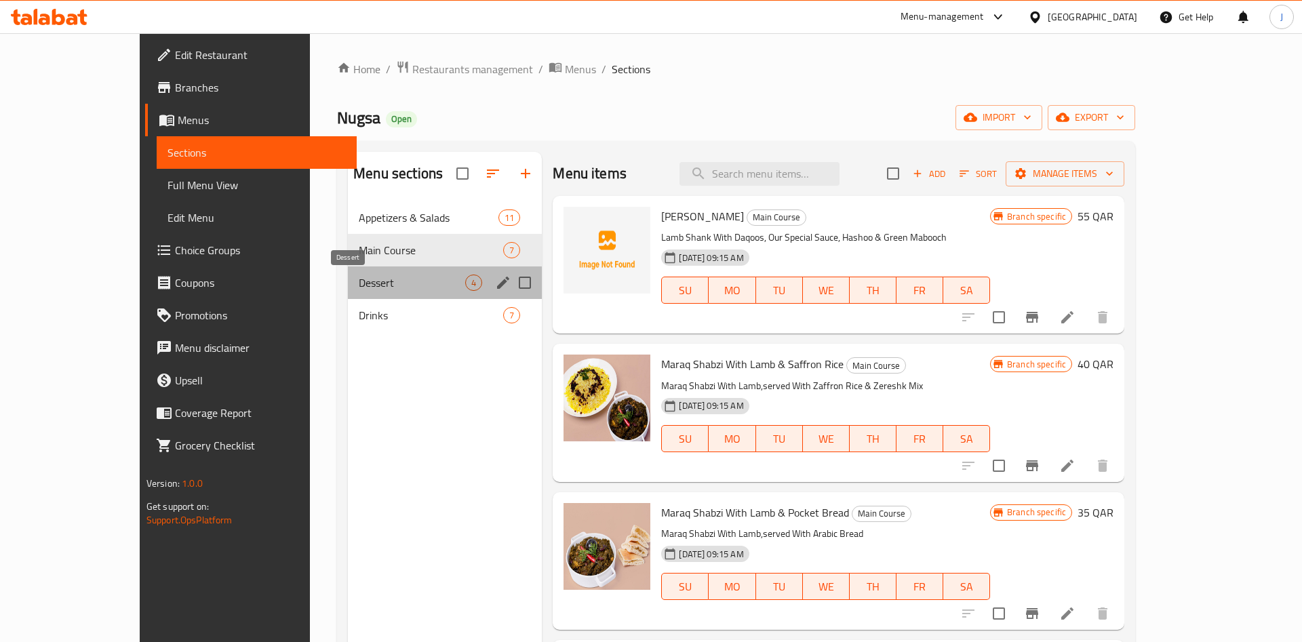
click at [359, 281] on span "Dessert" at bounding box center [412, 283] width 106 height 16
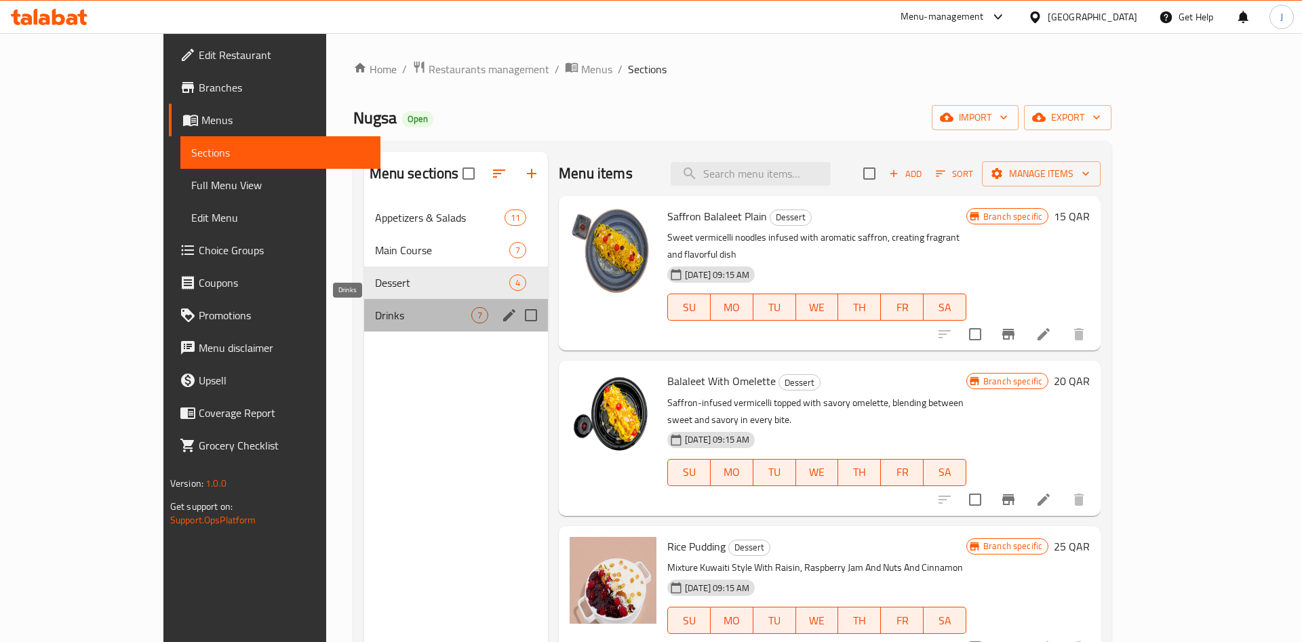
click at [375, 311] on span "Drinks" at bounding box center [423, 315] width 97 height 16
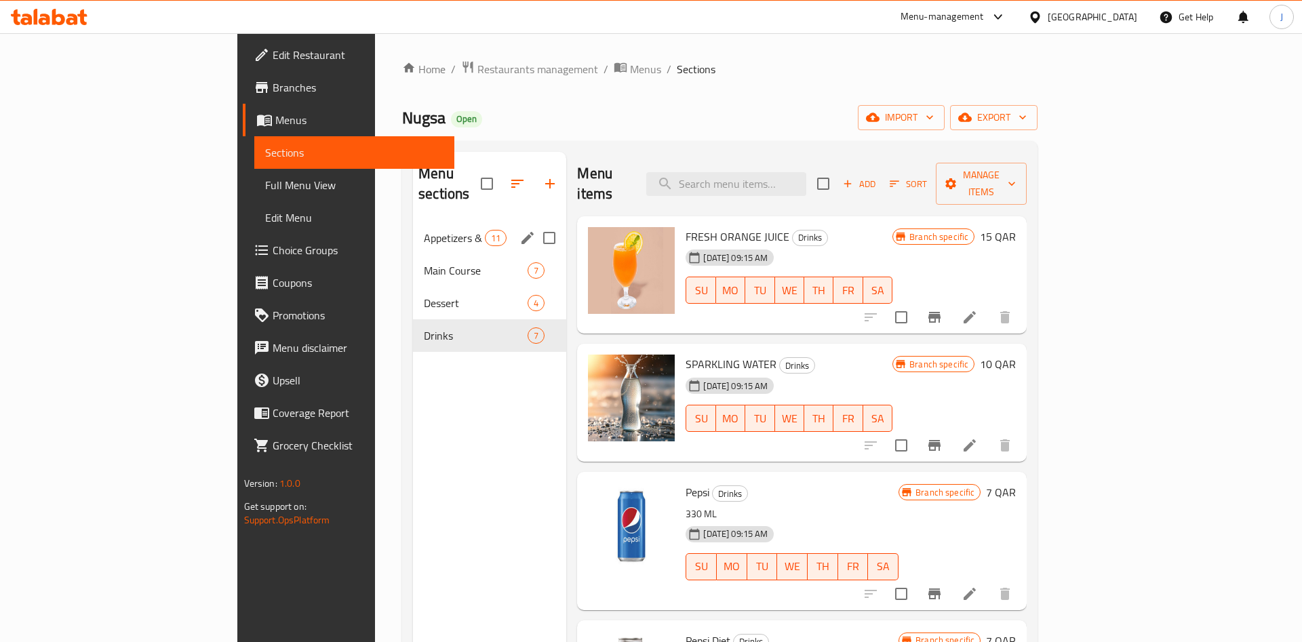
click at [413, 233] on div "Appetizers & Salads 11" at bounding box center [489, 238] width 153 height 33
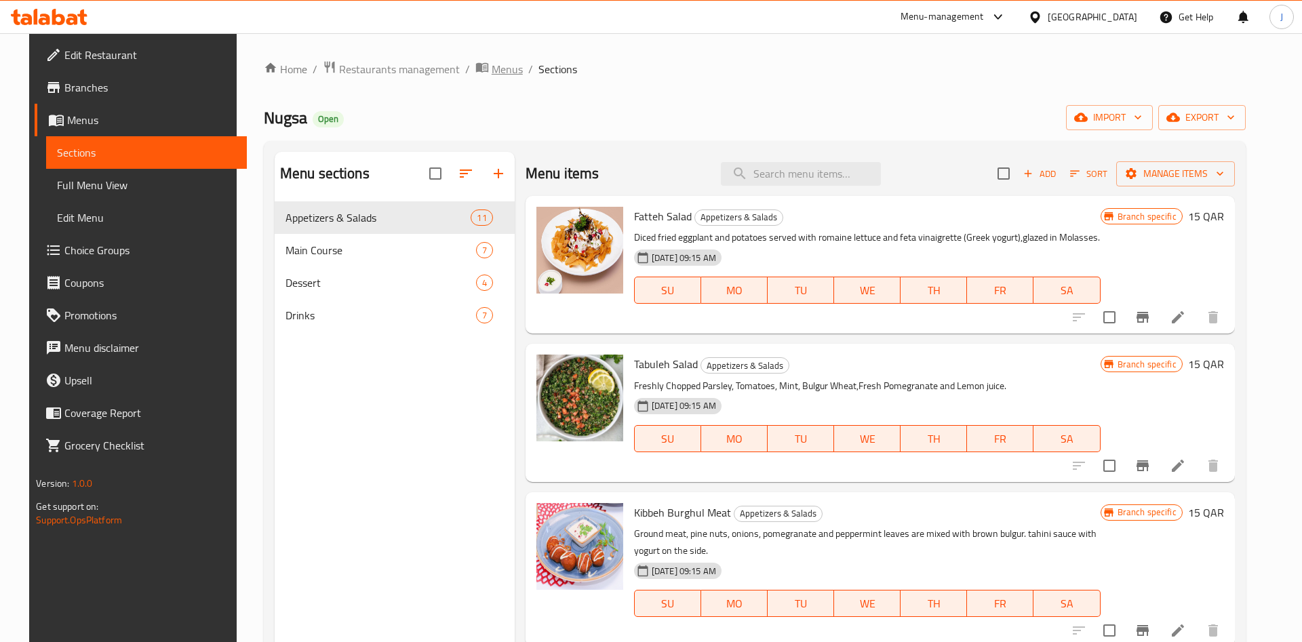
click at [492, 77] on span "Menus" at bounding box center [507, 69] width 31 height 16
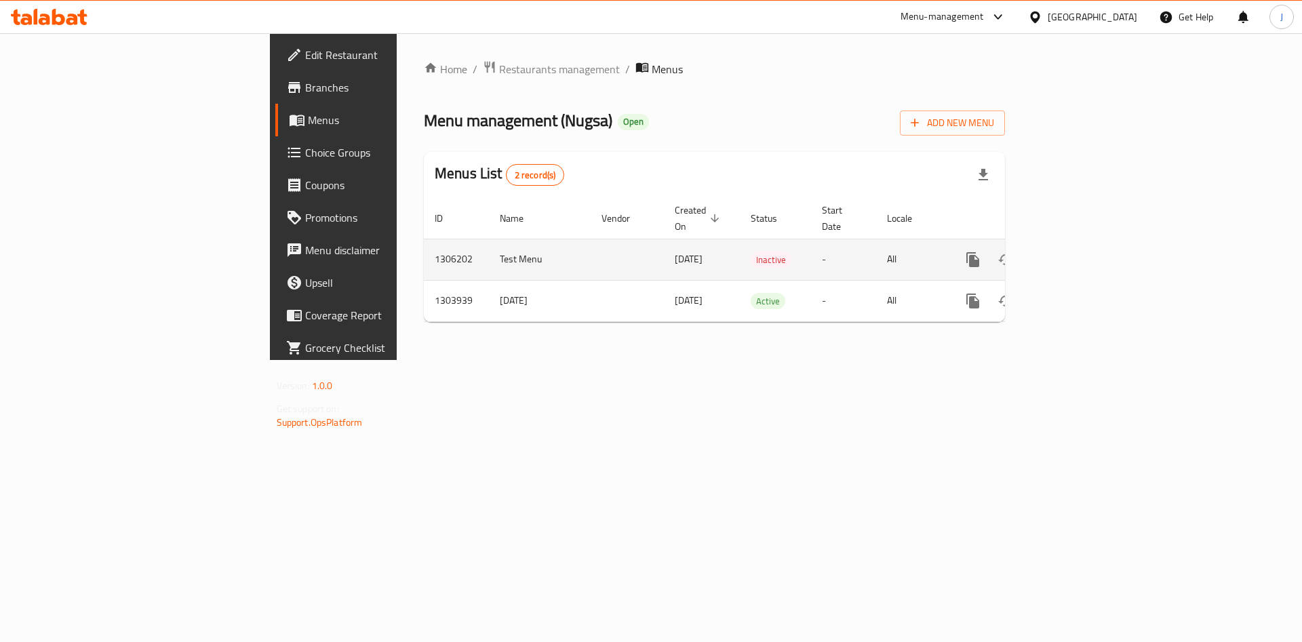
click at [489, 247] on td "Test Menu" at bounding box center [540, 259] width 102 height 41
click at [1079, 252] on icon "enhanced table" at bounding box center [1071, 260] width 16 height 16
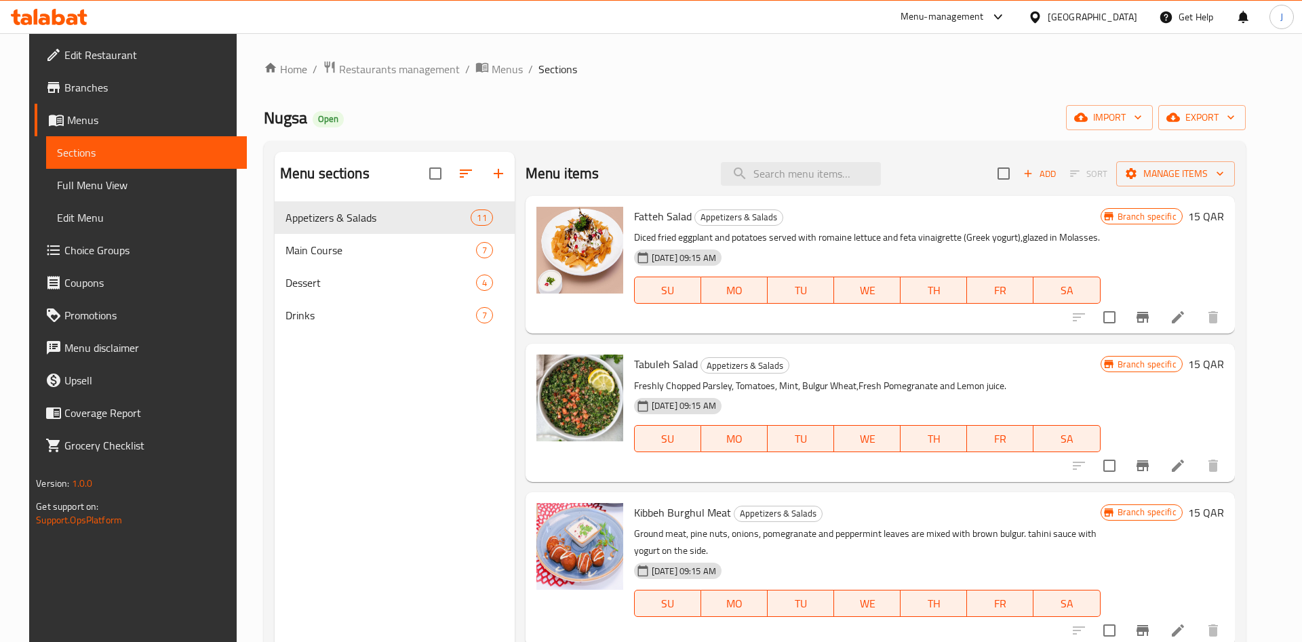
click at [503, 67] on ol "Home / Restaurants management / Menus / Sections" at bounding box center [755, 69] width 982 height 18
click at [492, 72] on span "Menus" at bounding box center [507, 69] width 31 height 16
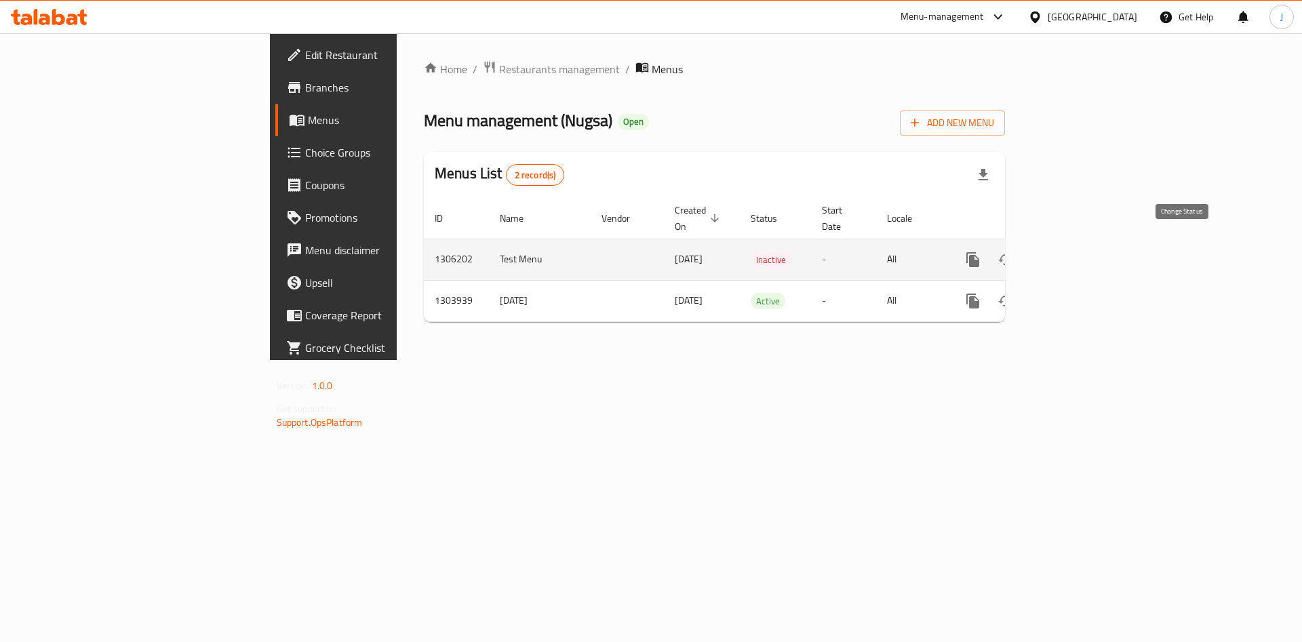
click at [1022, 251] on button "enhanced table" at bounding box center [1006, 259] width 33 height 33
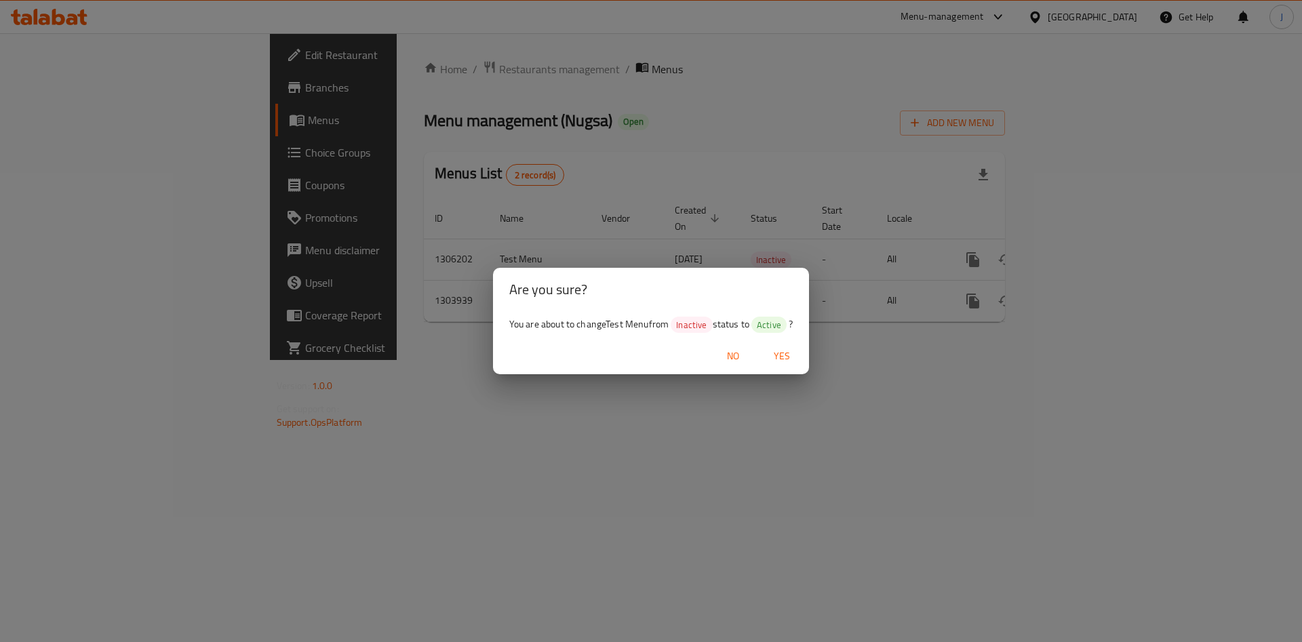
click at [793, 357] on span "Yes" at bounding box center [782, 356] width 33 height 17
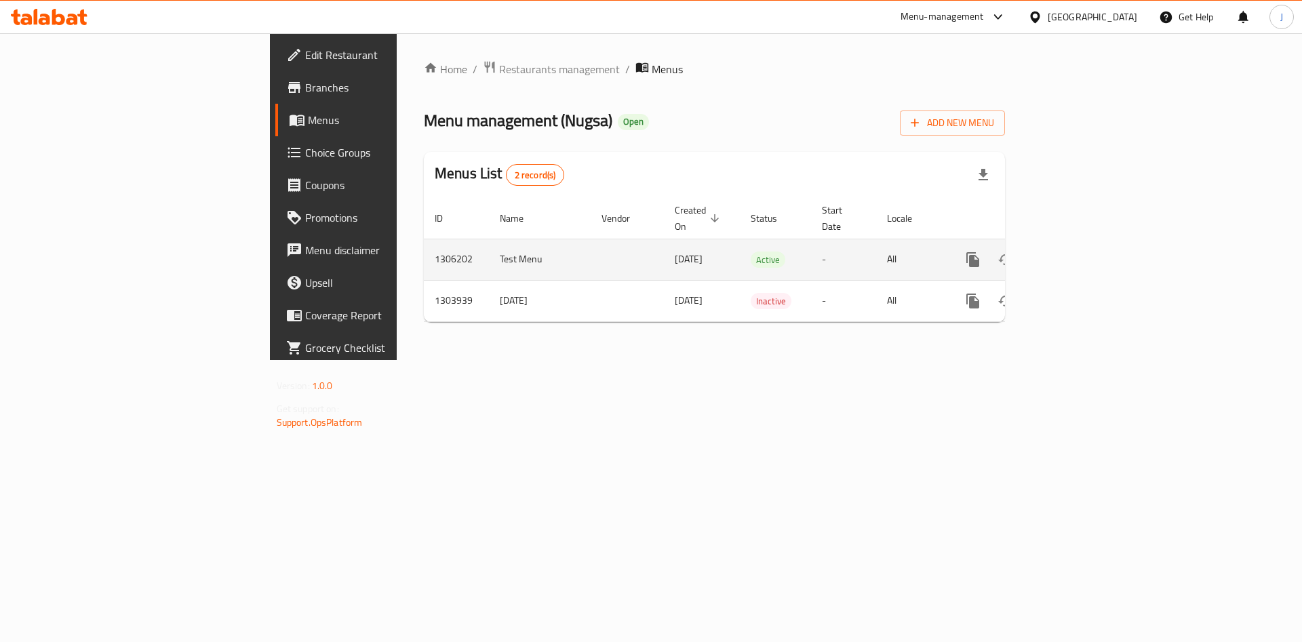
click at [1077, 254] on icon "enhanced table" at bounding box center [1071, 260] width 12 height 12
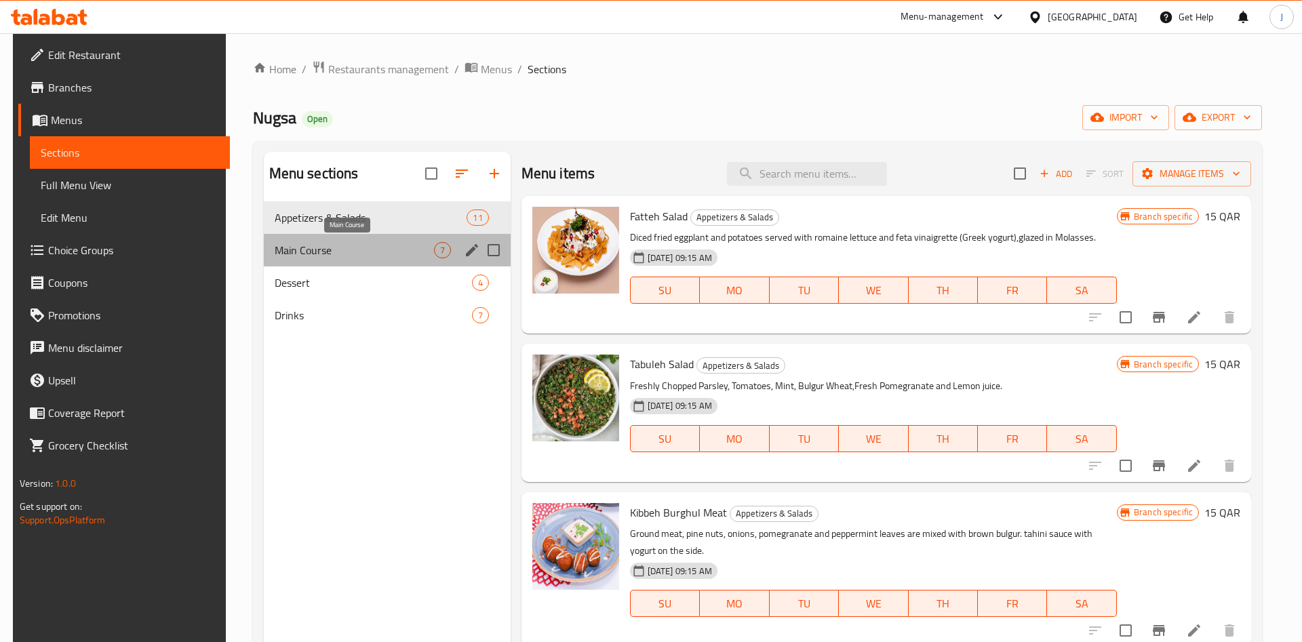
click at [412, 246] on span "Main Course" at bounding box center [354, 250] width 159 height 16
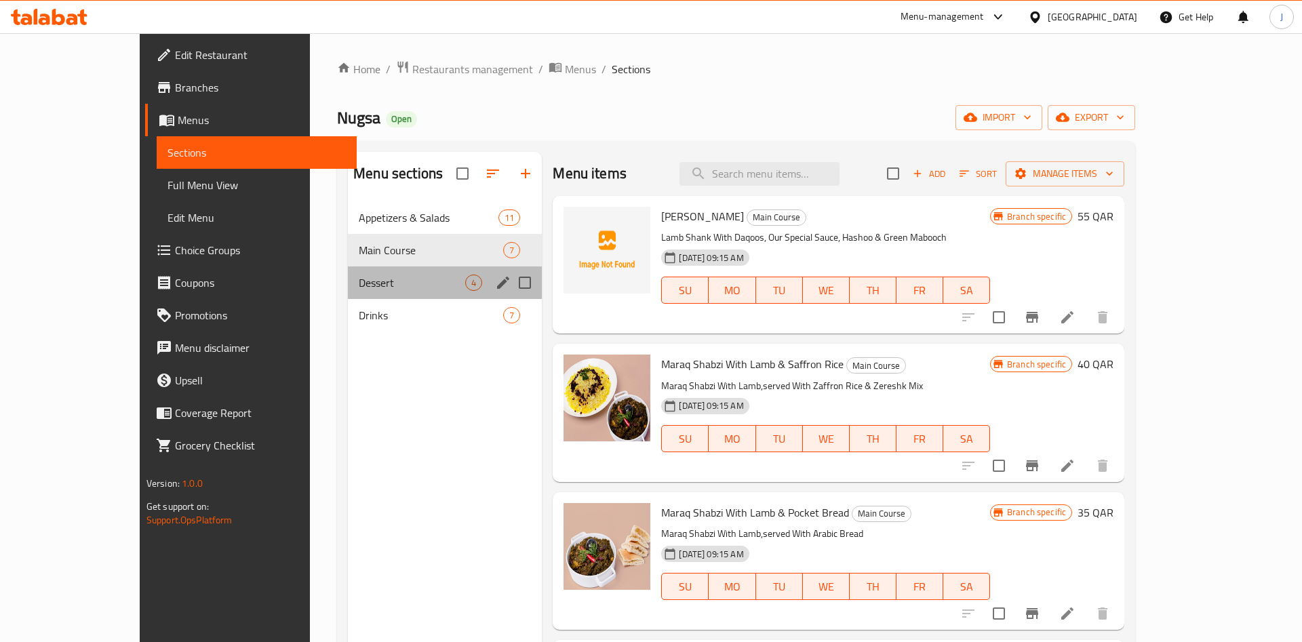
click at [367, 274] on div "Dessert 4" at bounding box center [445, 283] width 194 height 33
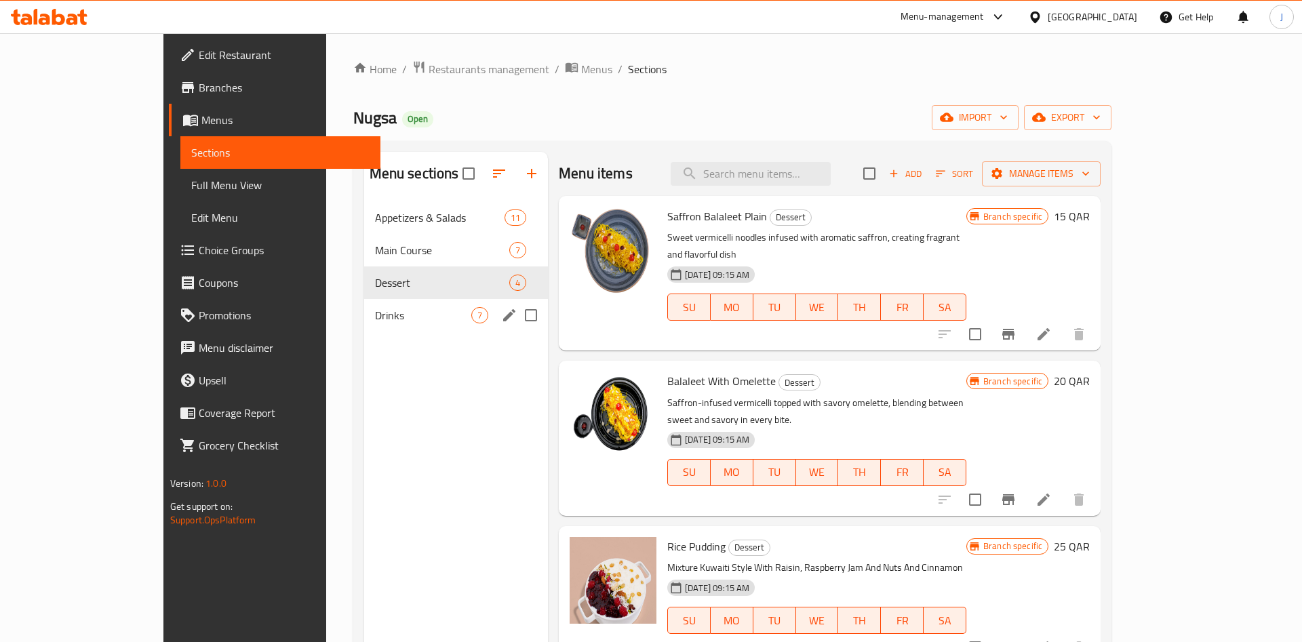
click at [367, 305] on div "Drinks 7" at bounding box center [456, 315] width 184 height 33
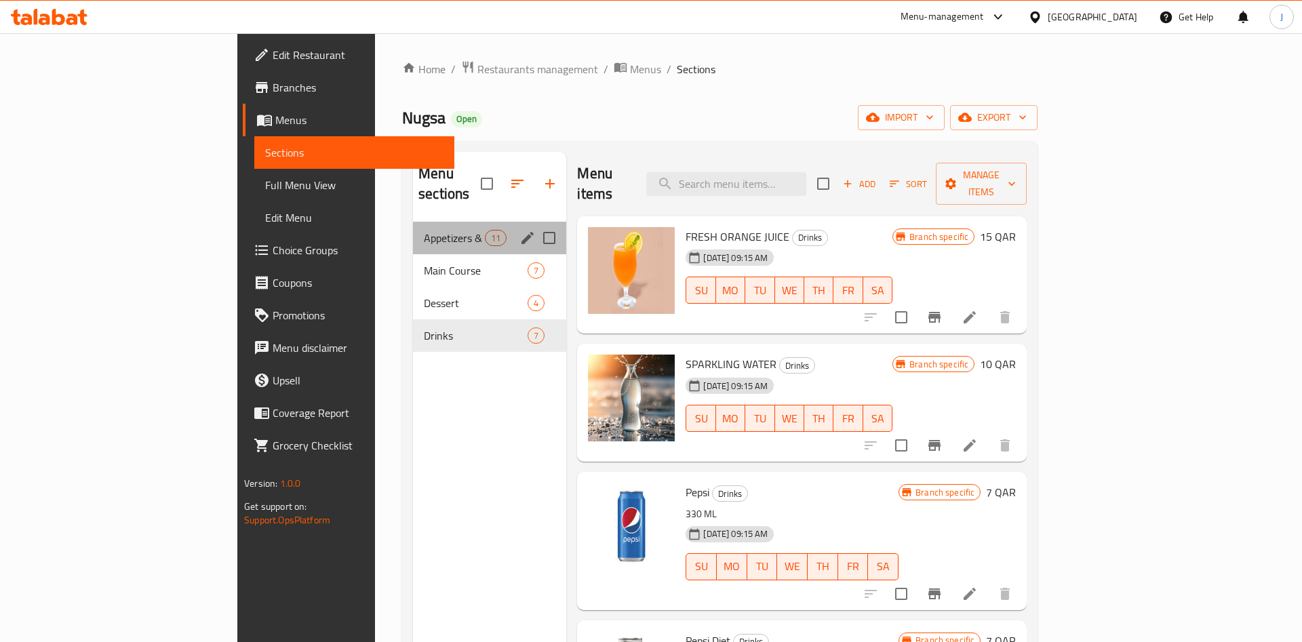
click at [413, 226] on div "Appetizers & Salads 11" at bounding box center [489, 238] width 153 height 33
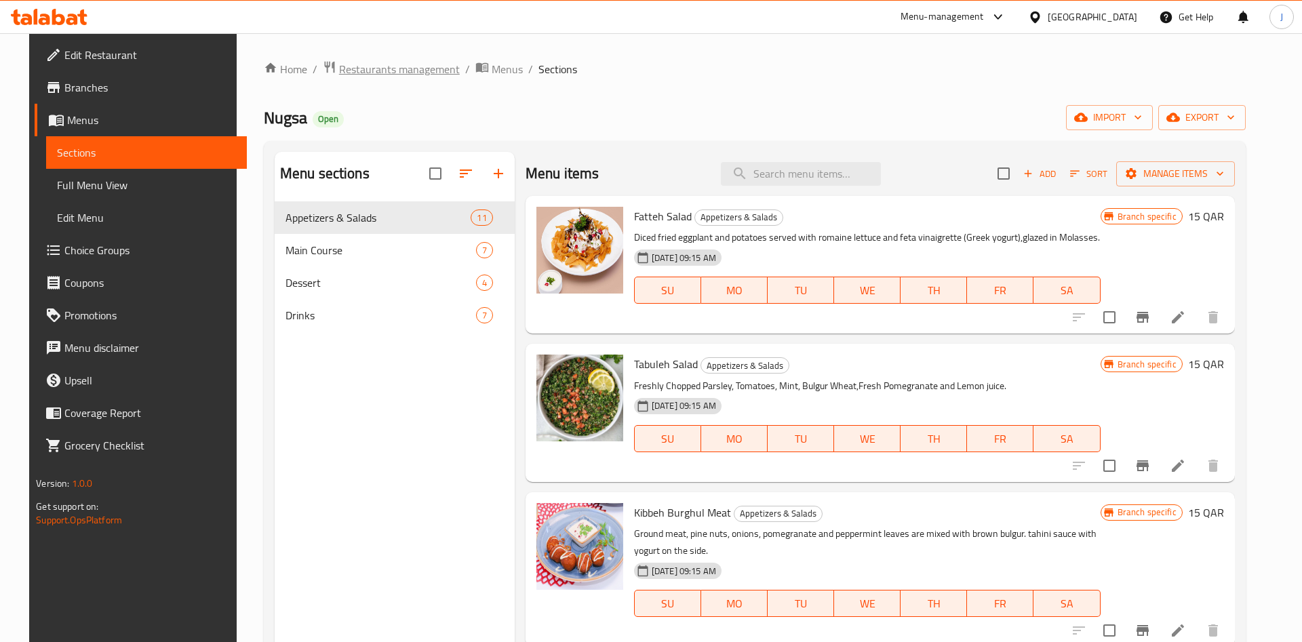
click at [416, 74] on span "Restaurants management" at bounding box center [399, 69] width 121 height 16
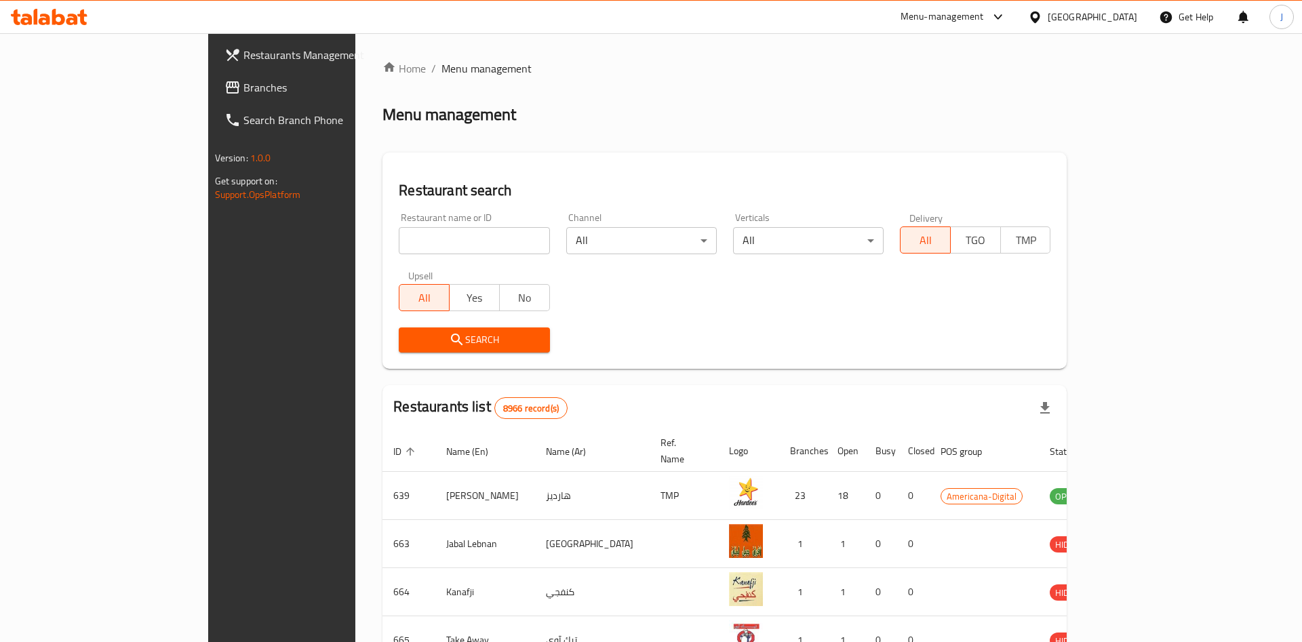
click at [399, 239] on input "search" at bounding box center [474, 240] width 151 height 27
type input "two shawarma"
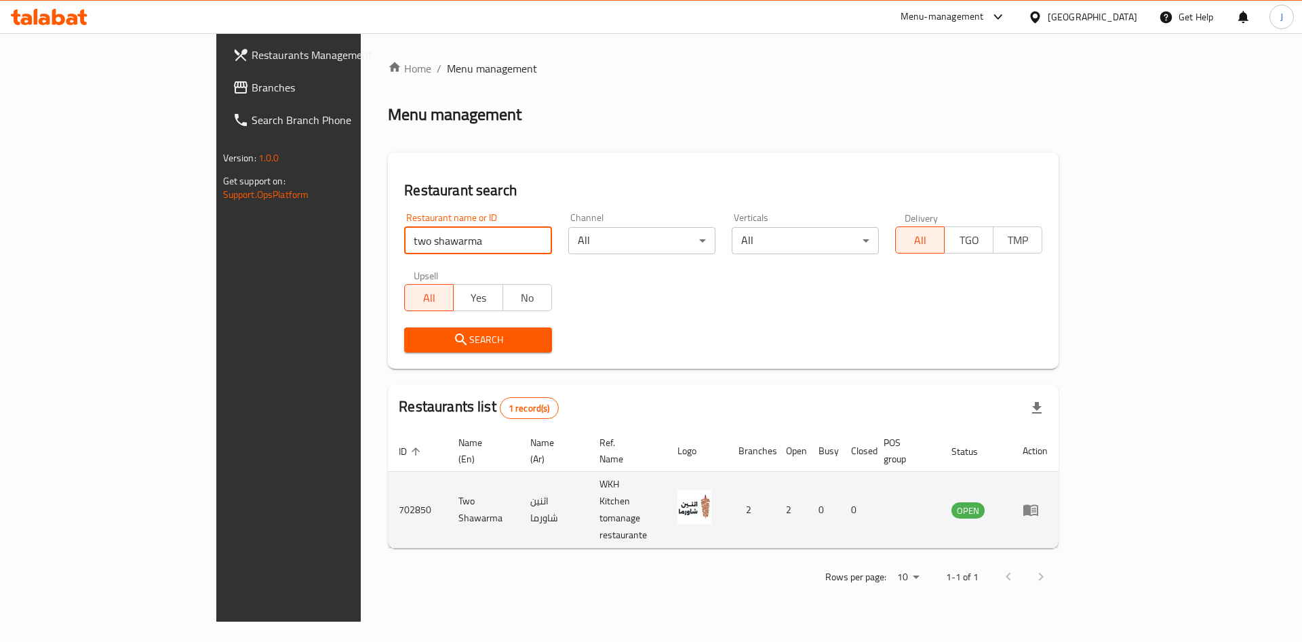
click at [1048, 502] on link "enhanced table" at bounding box center [1035, 510] width 25 height 16
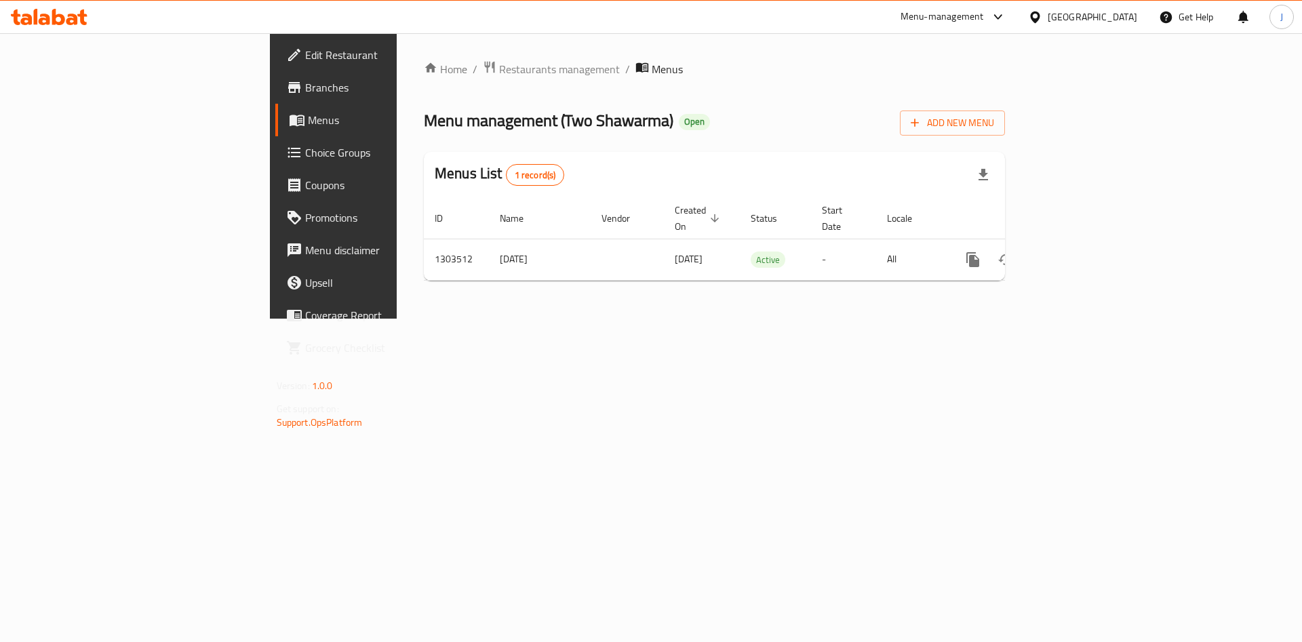
click at [305, 93] on span "Branches" at bounding box center [391, 87] width 172 height 16
